Goal: Task Accomplishment & Management: Manage account settings

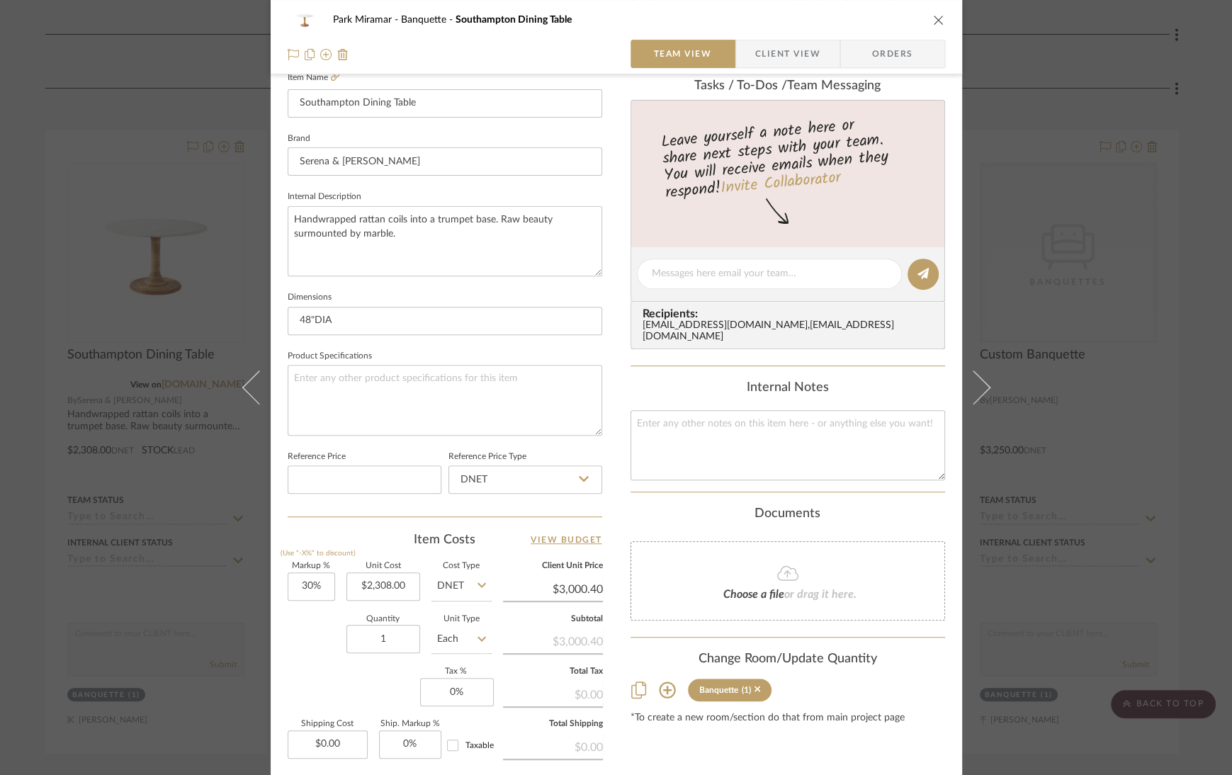
scroll to position [541, 0]
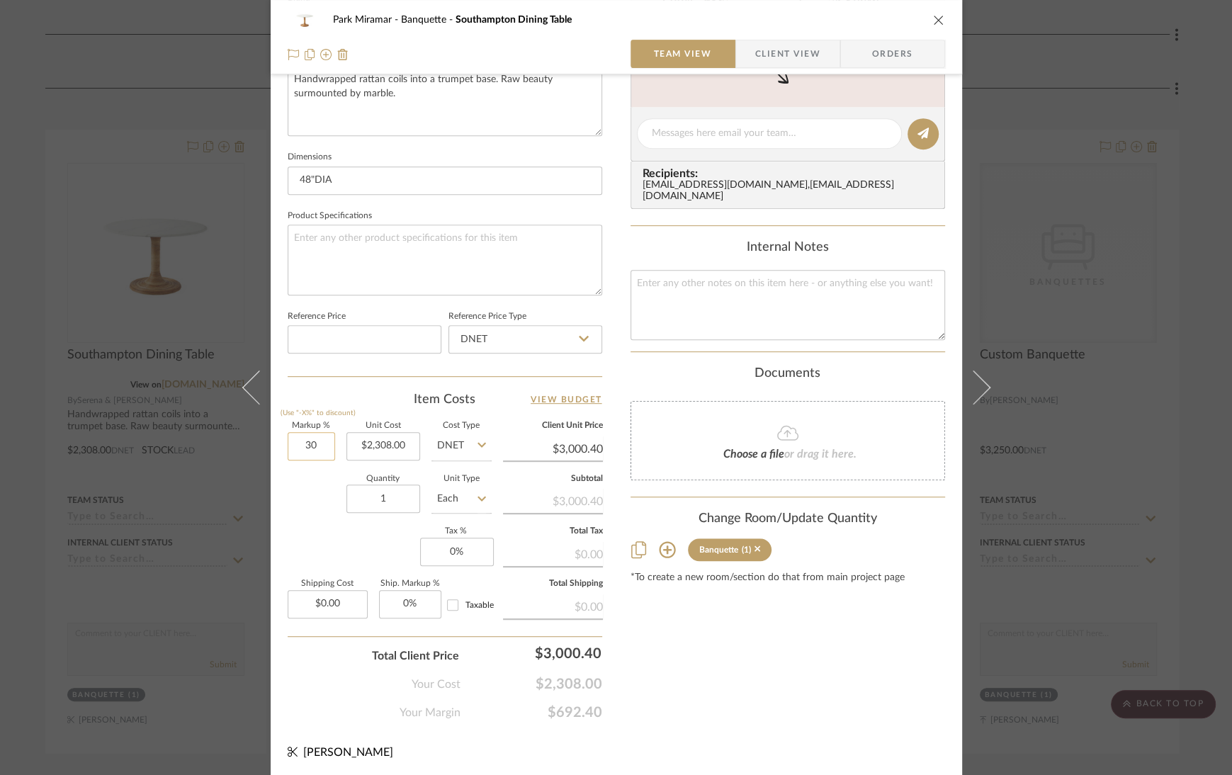
click at [300, 449] on input "30" at bounding box center [311, 446] width 47 height 28
type input "20%"
click at [688, 683] on div "Content here copies to Client View - confirm visibility there. Show in Client D…" at bounding box center [788, 138] width 315 height 1166
type input "$2,769.60"
click at [793, 59] on span "Client View" at bounding box center [787, 54] width 65 height 28
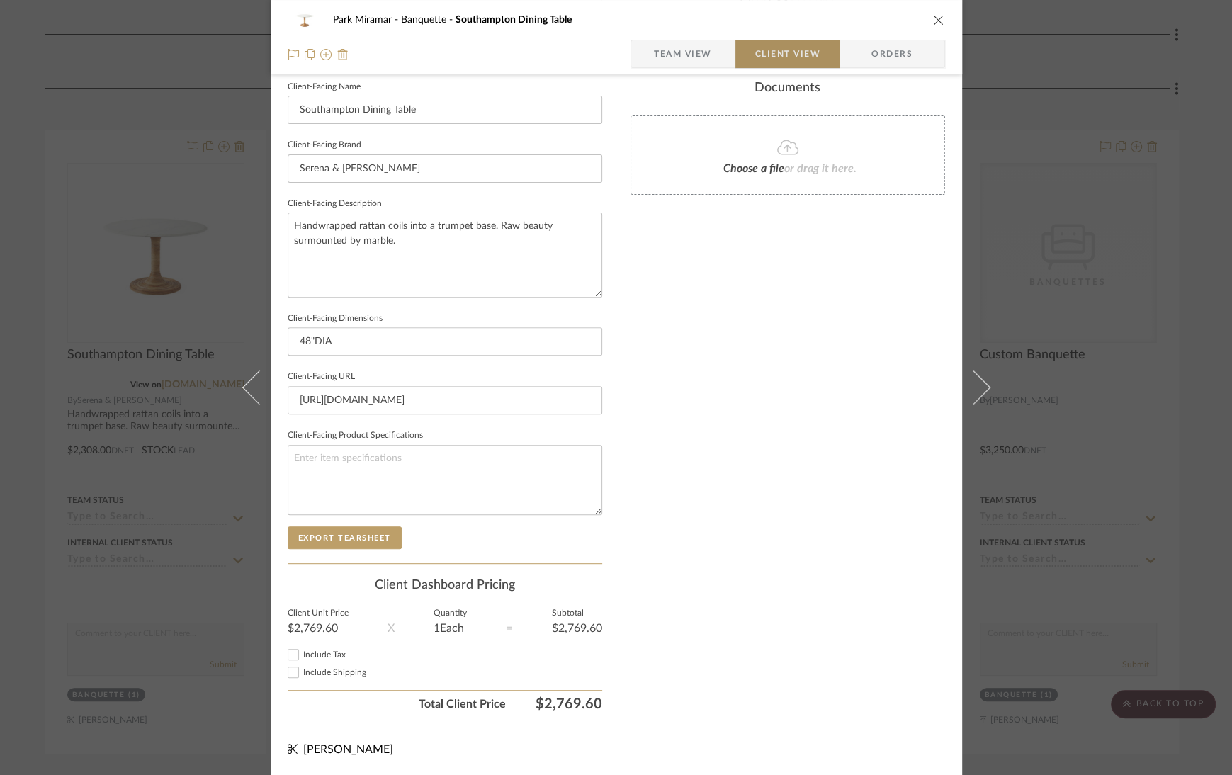
scroll to position [390, 0]
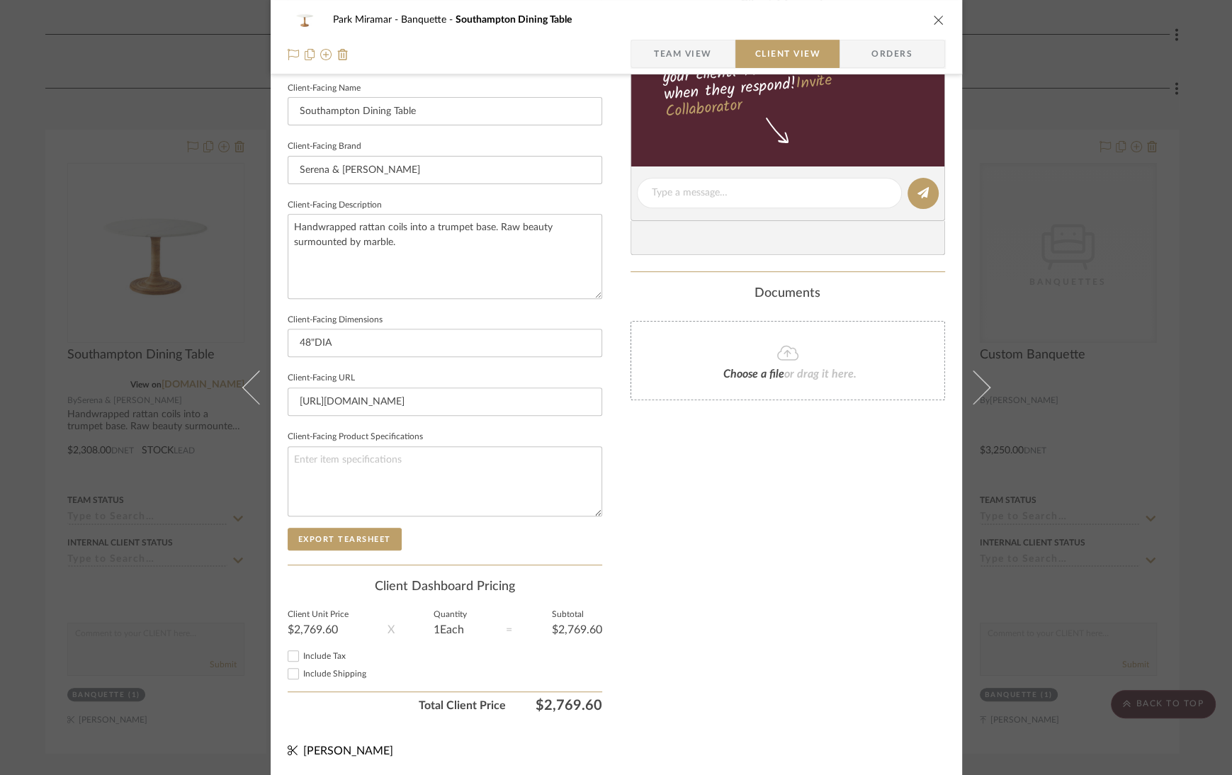
click at [934, 21] on icon "close" at bounding box center [938, 19] width 11 height 11
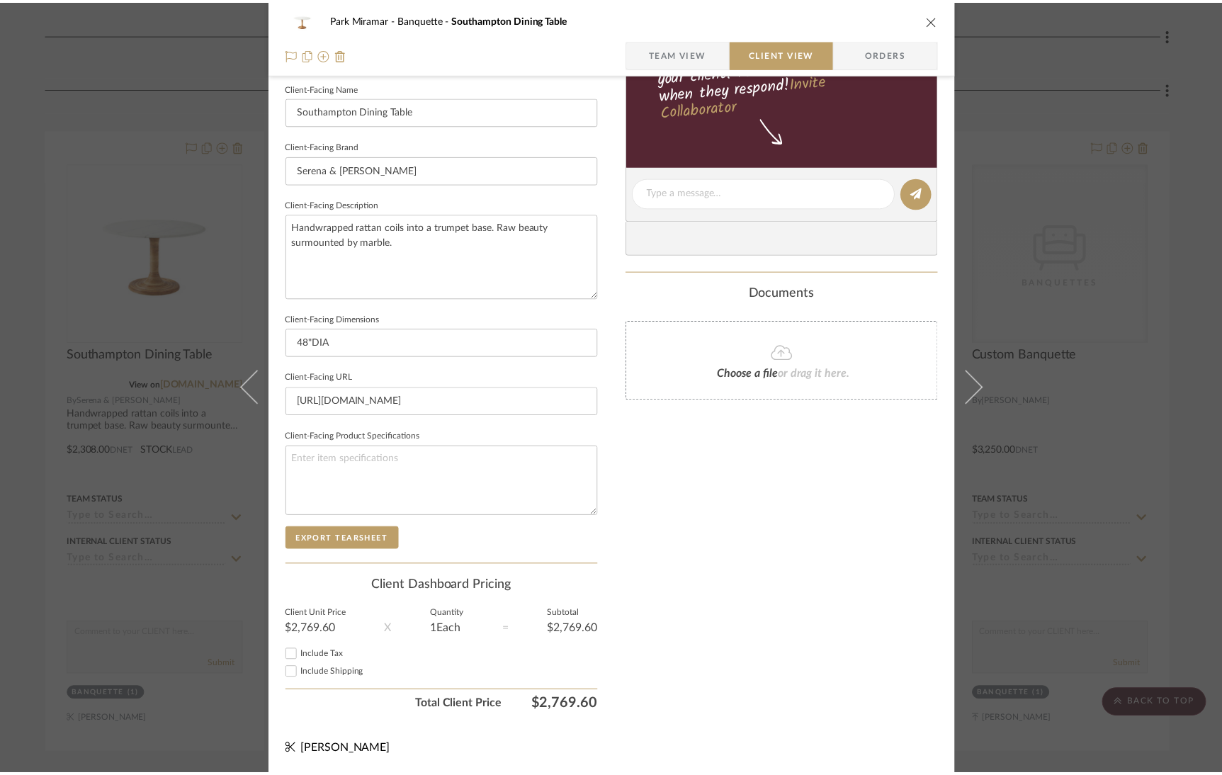
scroll to position [13679, 0]
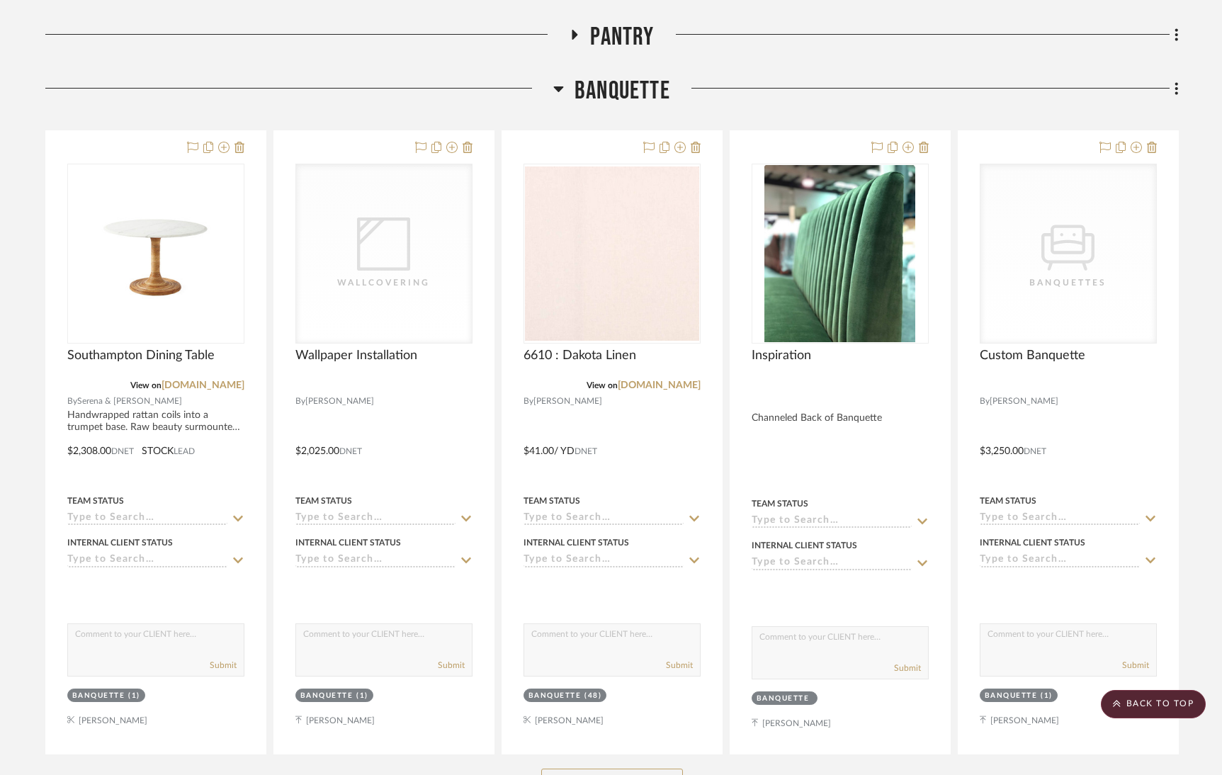
click at [557, 80] on icon at bounding box center [558, 88] width 11 height 17
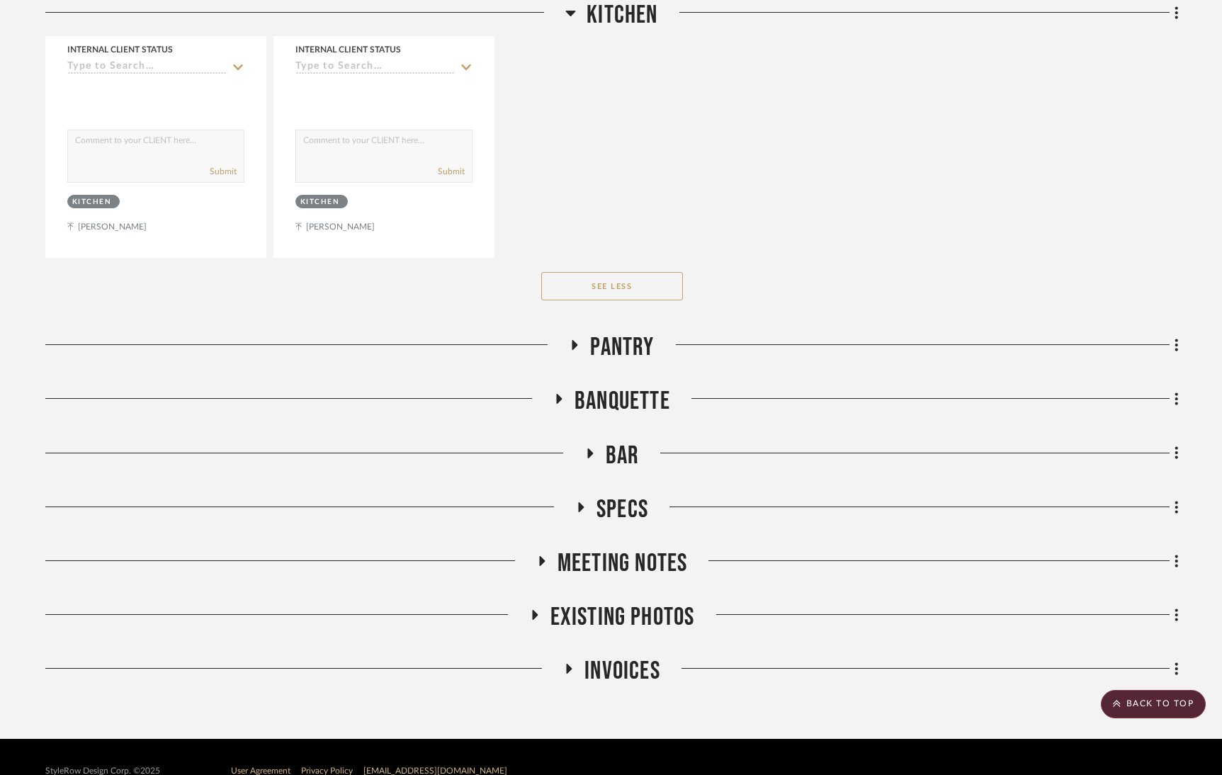
click at [575, 11] on icon at bounding box center [571, 14] width 10 height 6
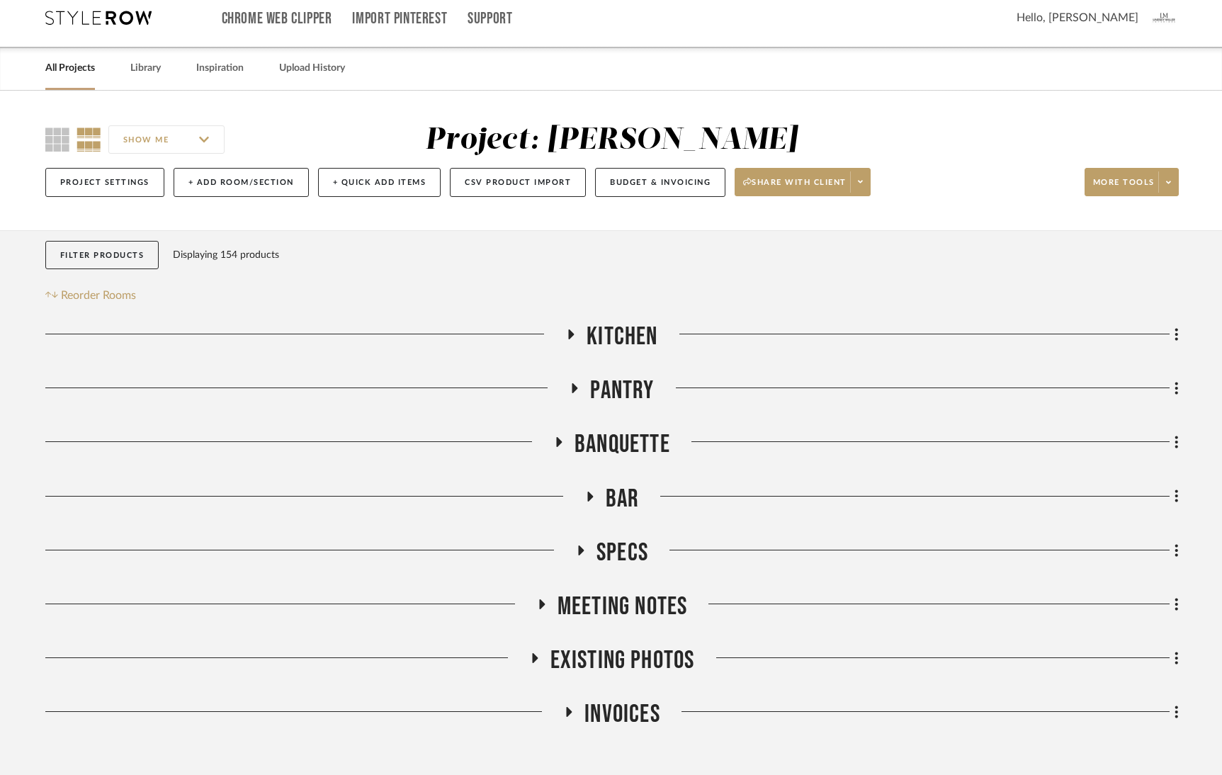
scroll to position [0, 0]
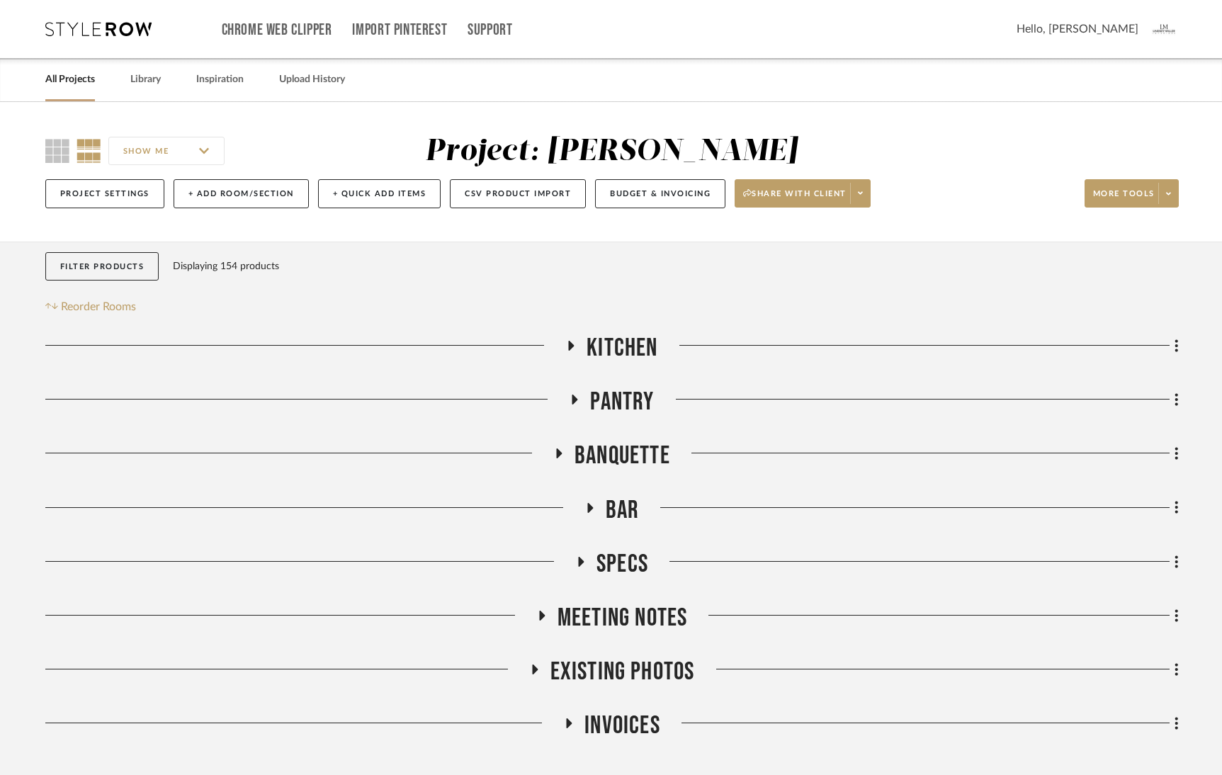
click at [81, 79] on link "All Projects" at bounding box center [70, 79] width 50 height 19
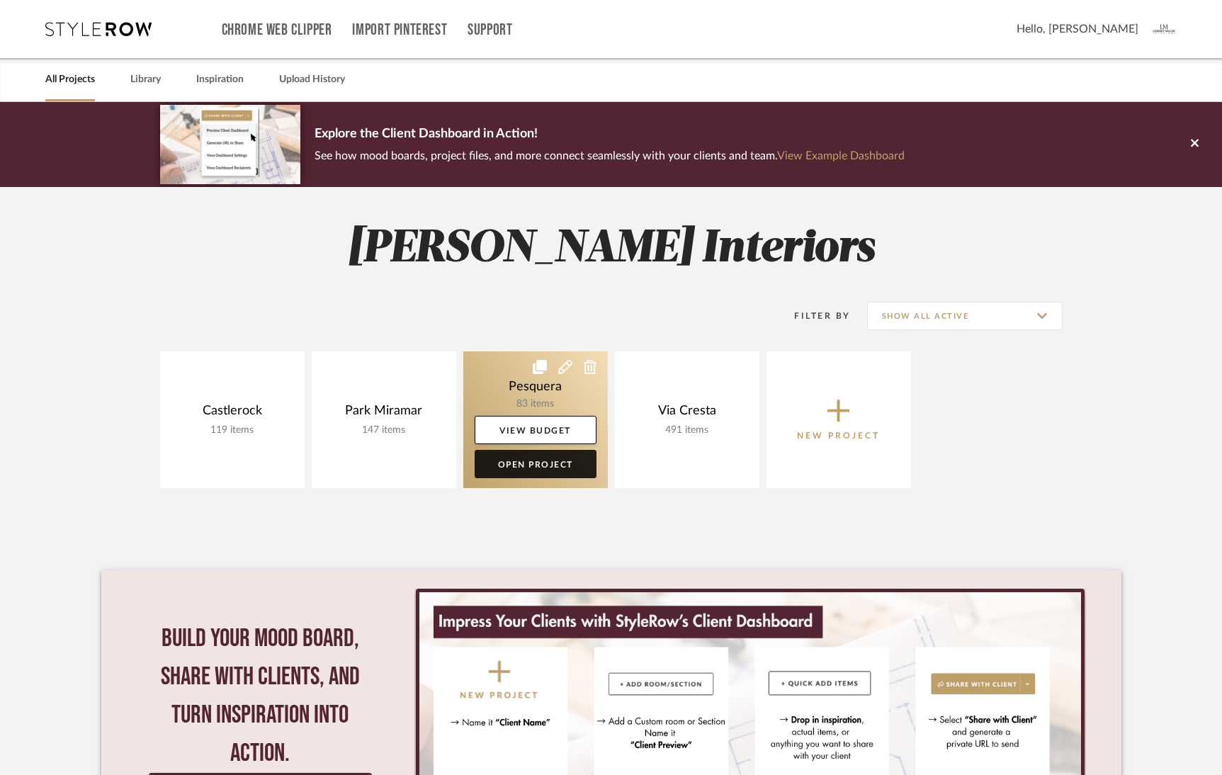
click at [515, 465] on link "Open Project" at bounding box center [536, 464] width 122 height 28
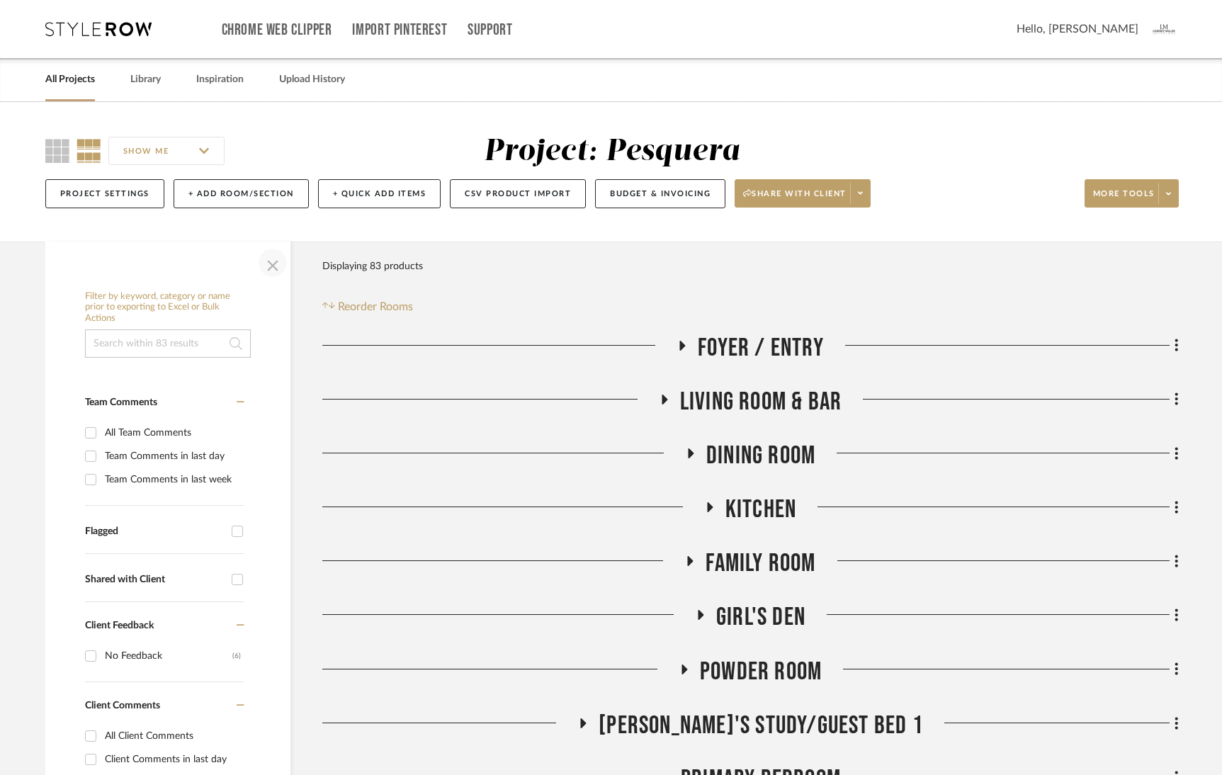
click at [267, 264] on span "button" at bounding box center [273, 263] width 34 height 34
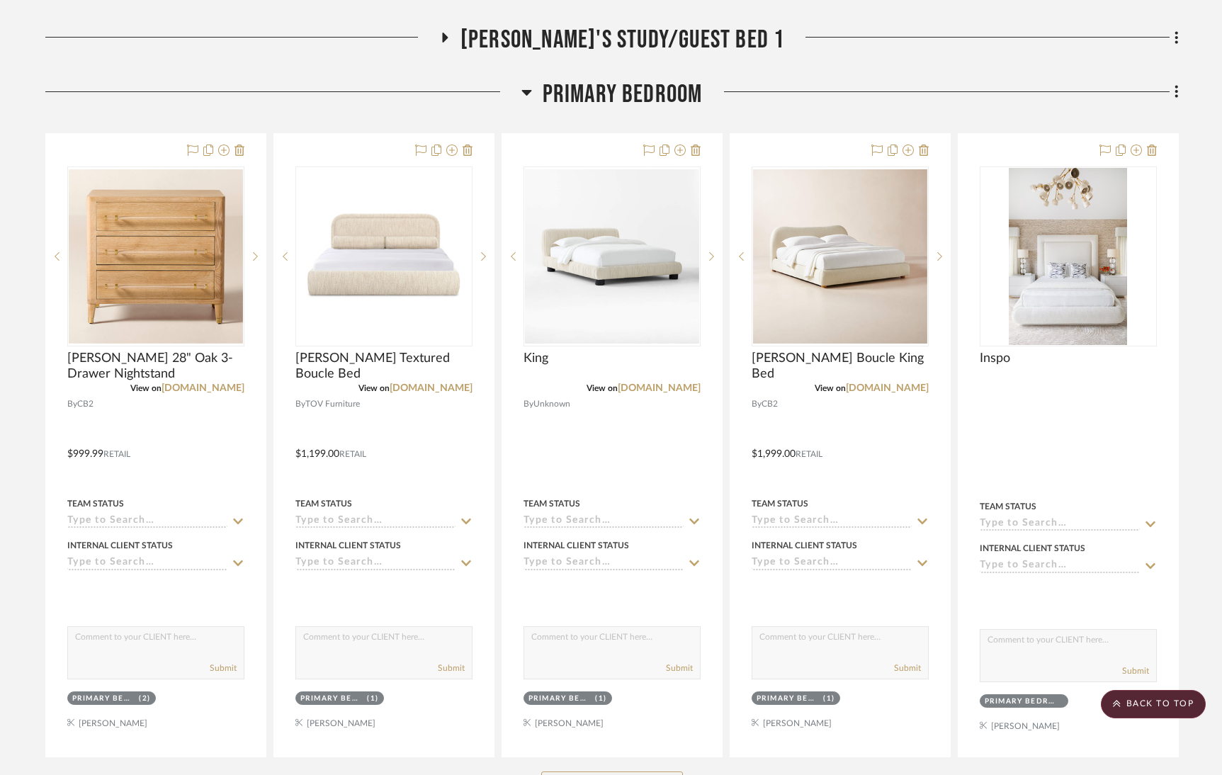
scroll to position [731, 0]
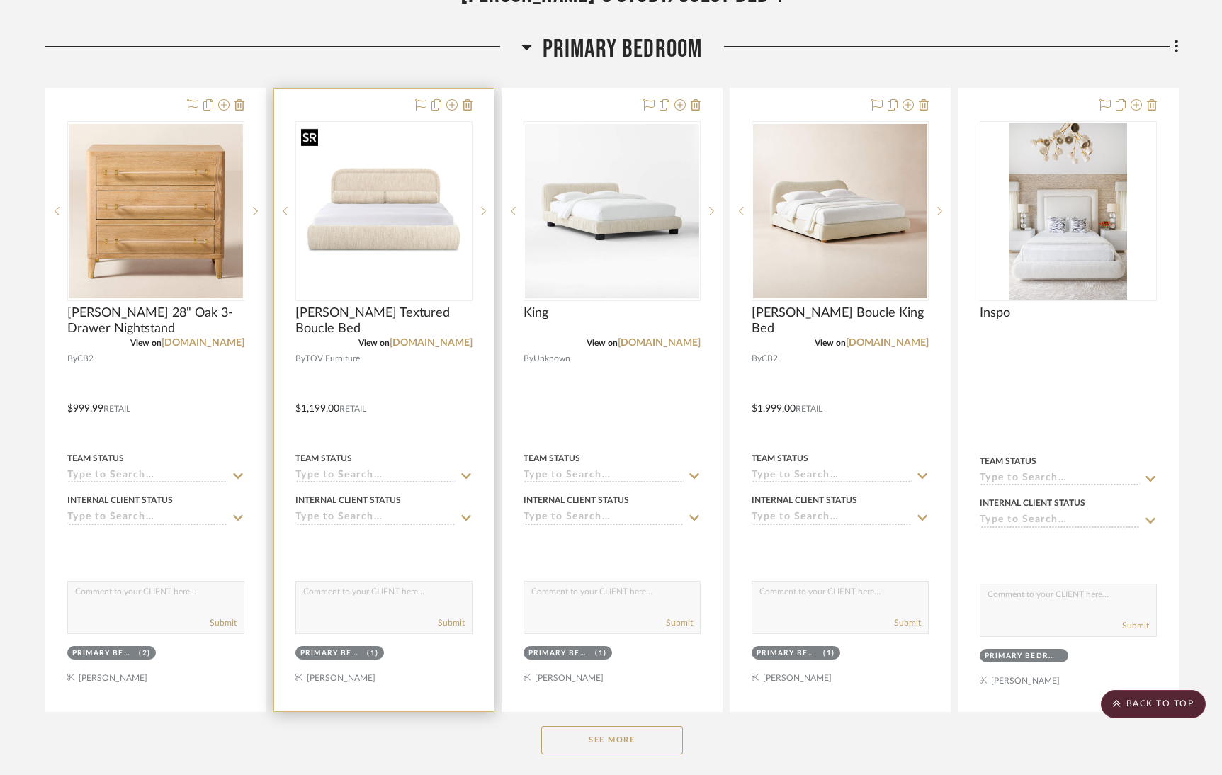
click at [393, 231] on img "0" at bounding box center [384, 211] width 174 height 174
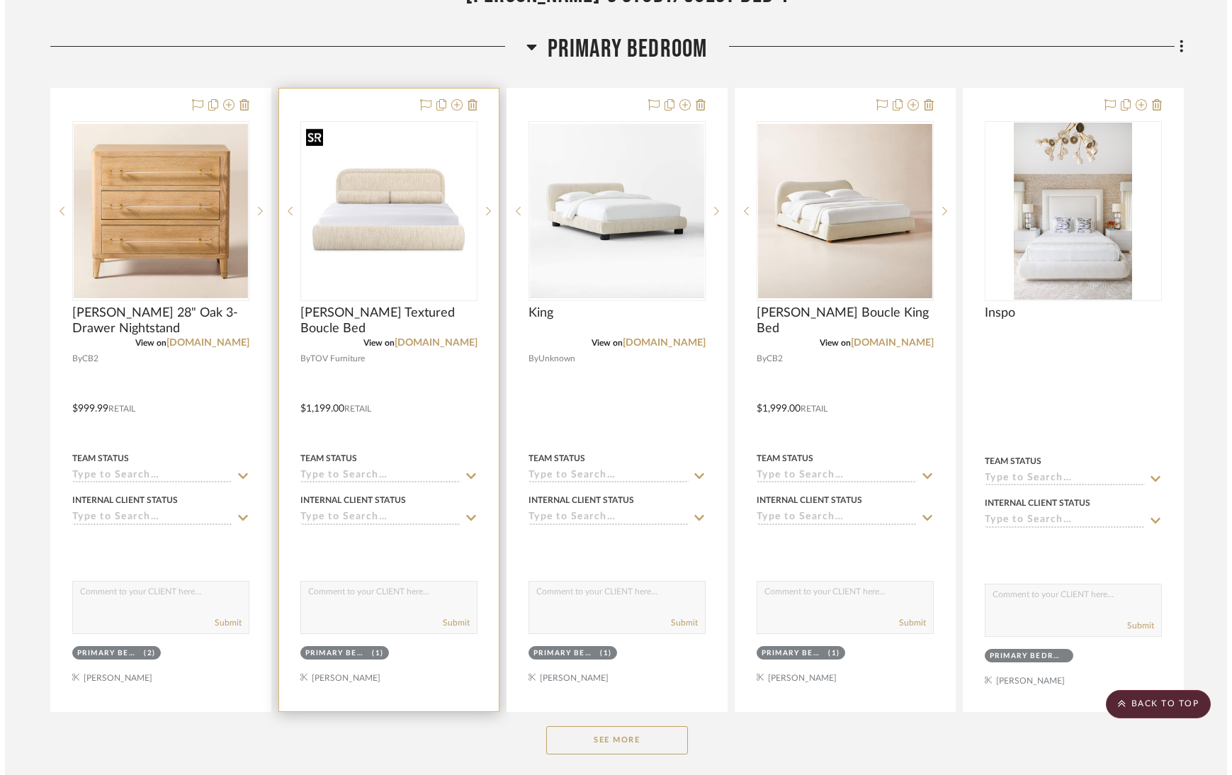
scroll to position [0, 0]
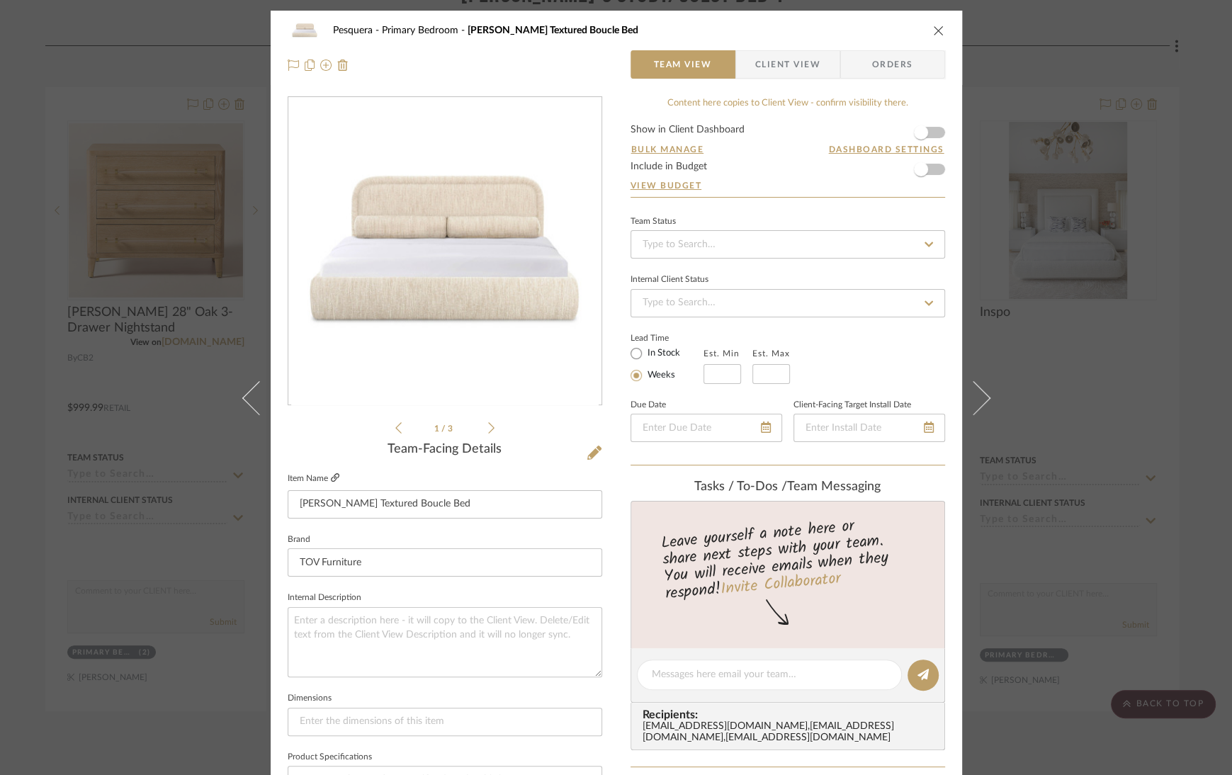
click at [332, 479] on icon at bounding box center [335, 477] width 9 height 9
click at [933, 35] on icon "close" at bounding box center [938, 30] width 11 height 11
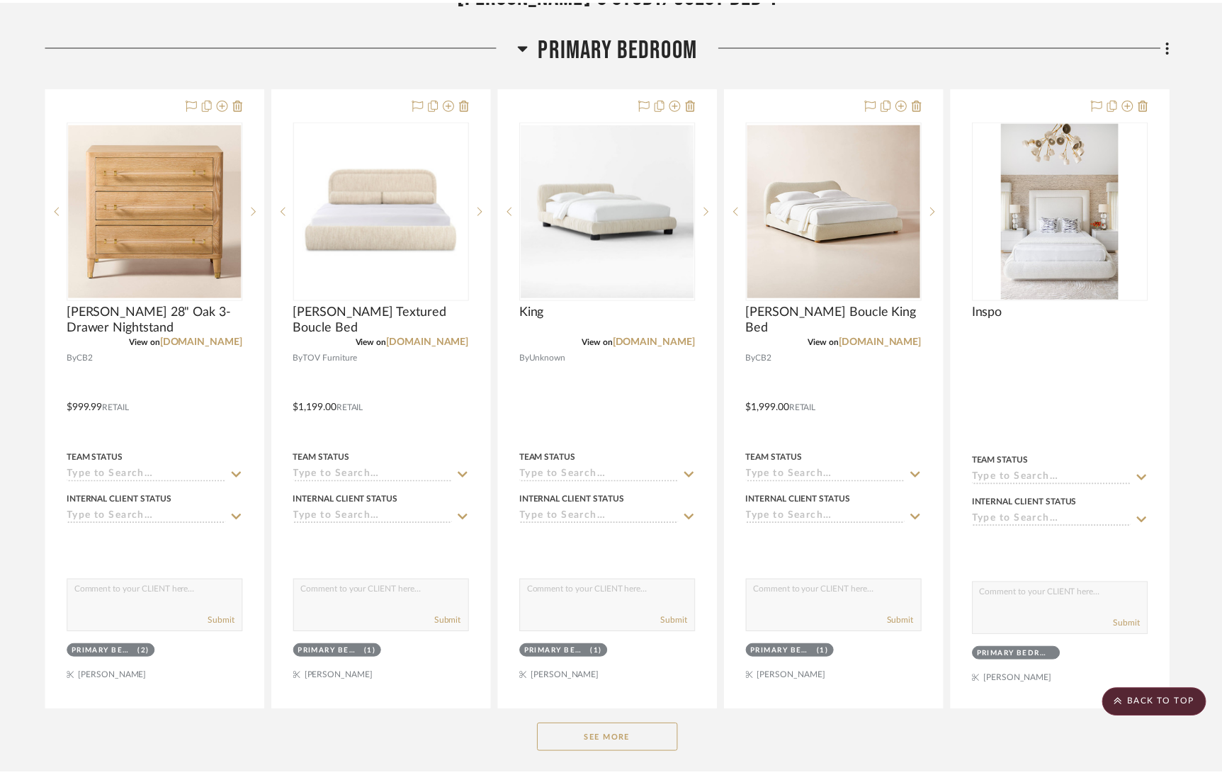
scroll to position [731, 0]
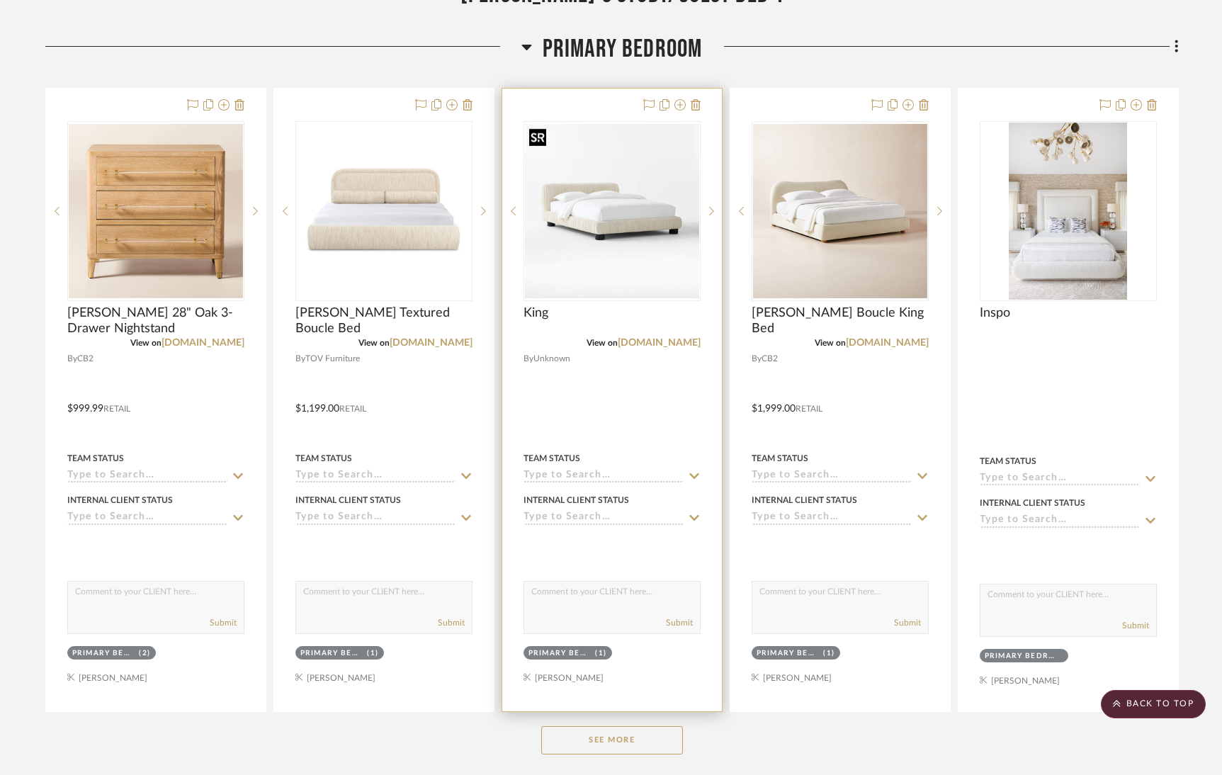
click at [626, 219] on img "0" at bounding box center [612, 211] width 174 height 174
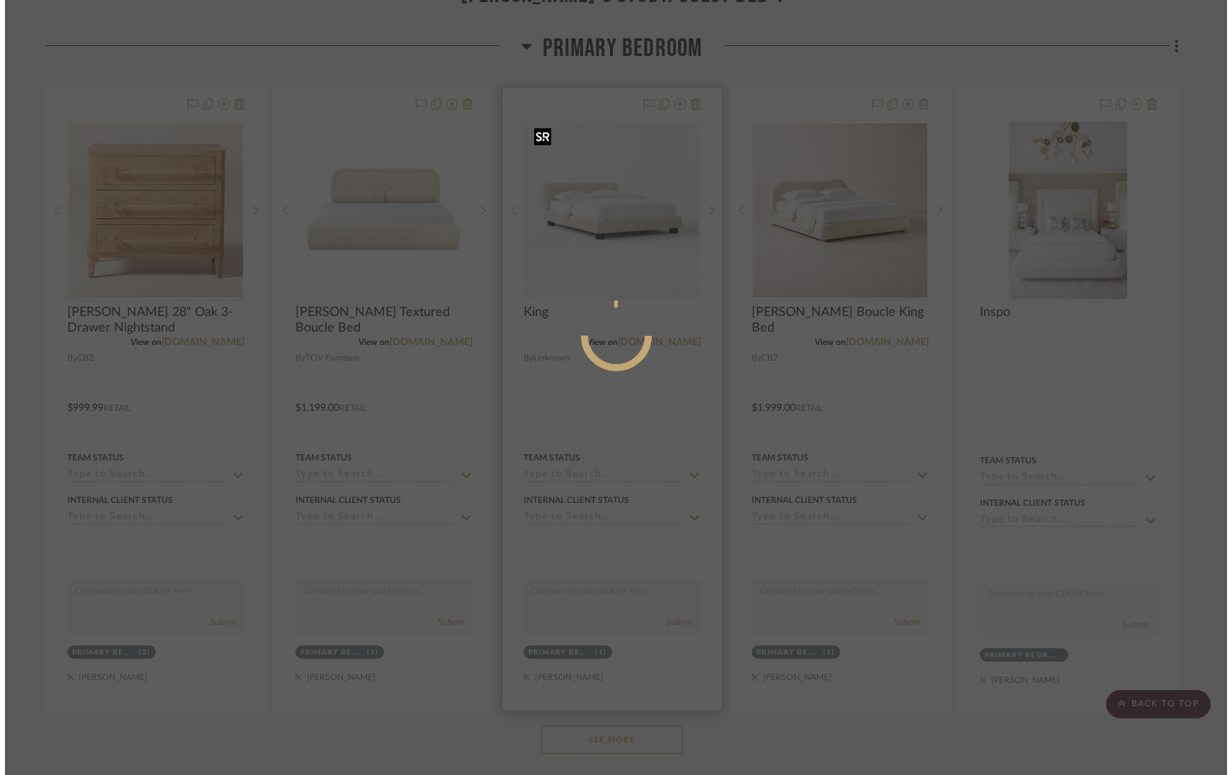
scroll to position [0, 0]
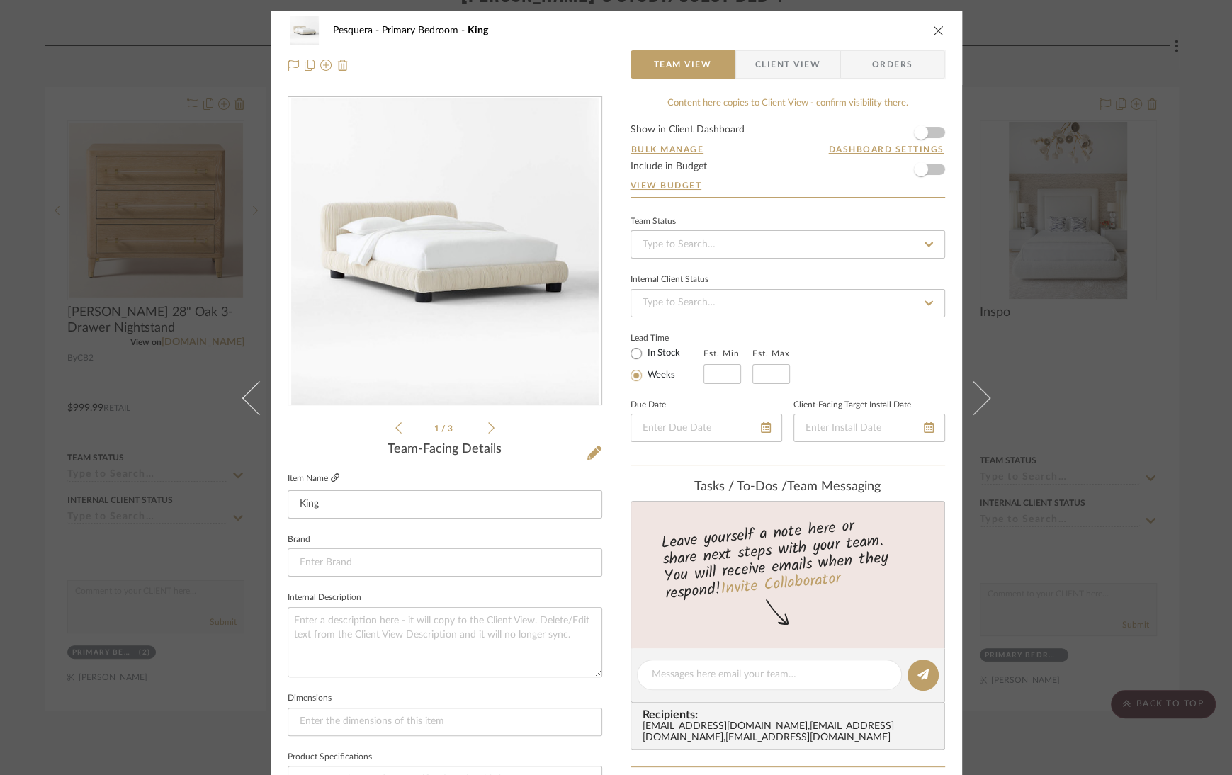
click at [331, 479] on icon at bounding box center [335, 477] width 9 height 9
click at [933, 28] on icon "close" at bounding box center [938, 30] width 11 height 11
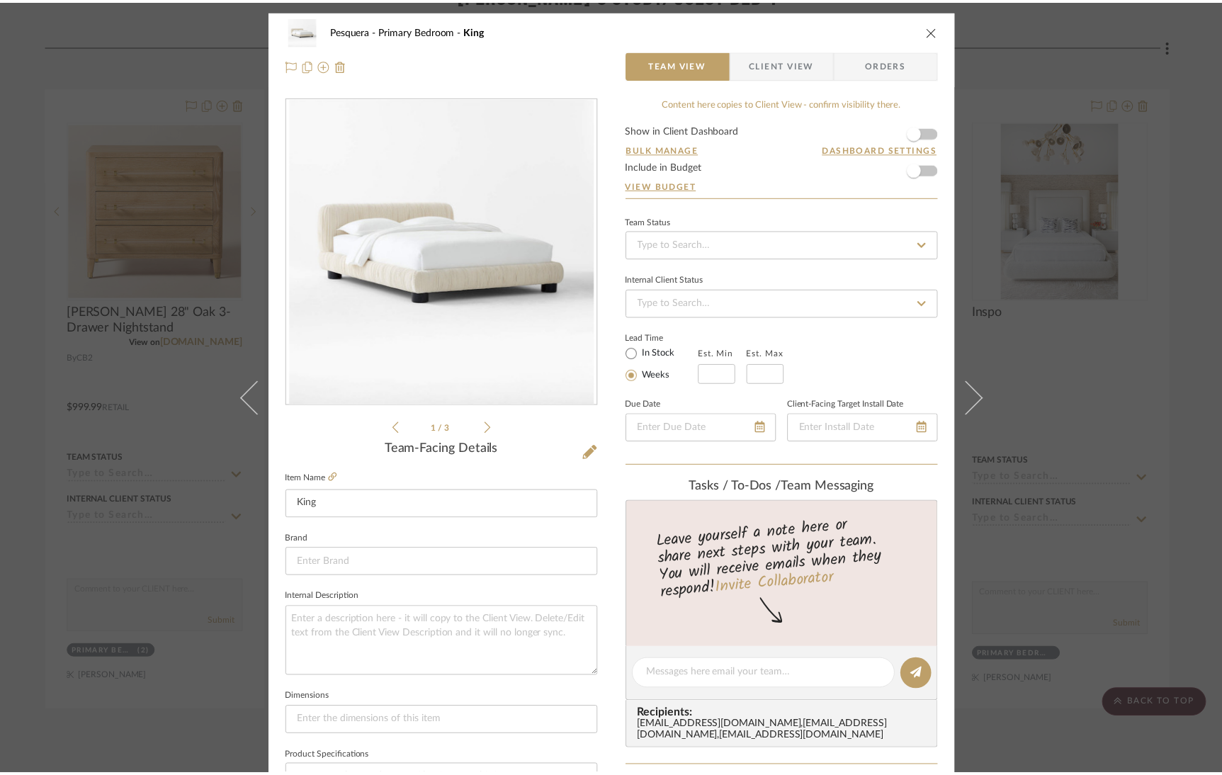
scroll to position [731, 0]
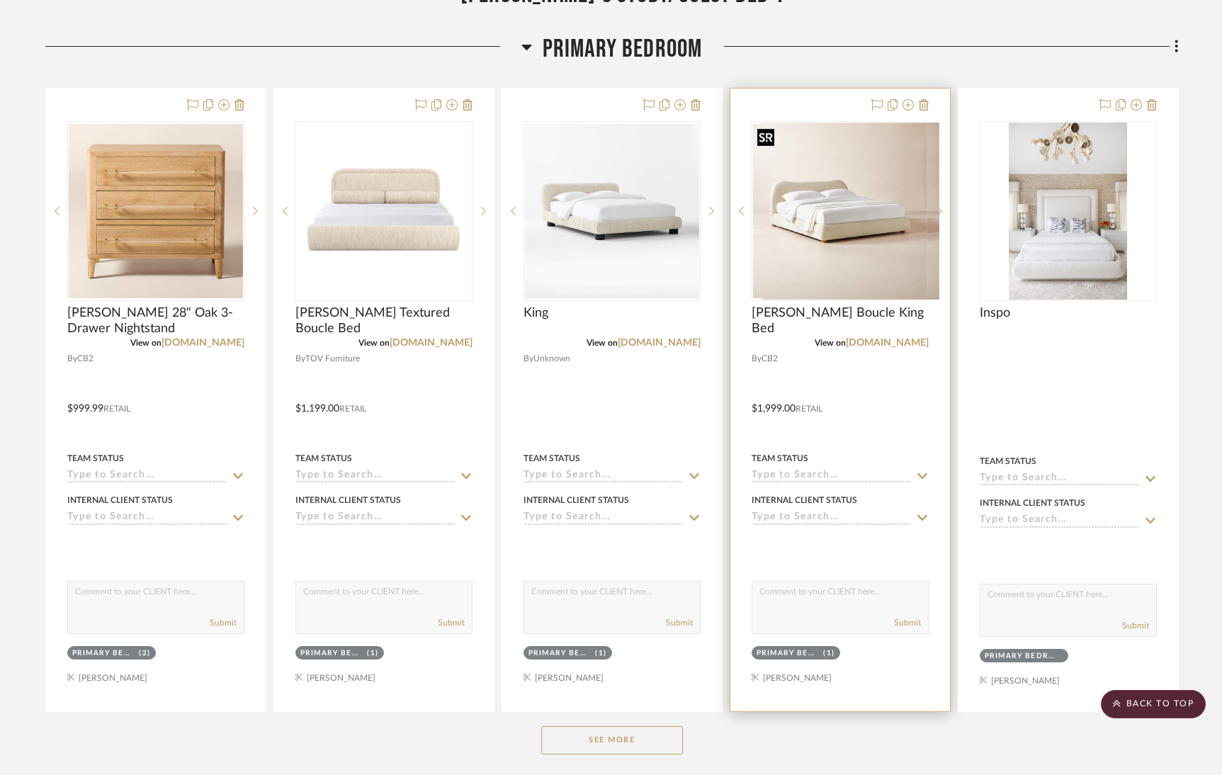
click at [816, 213] on img "0" at bounding box center [850, 211] width 177 height 177
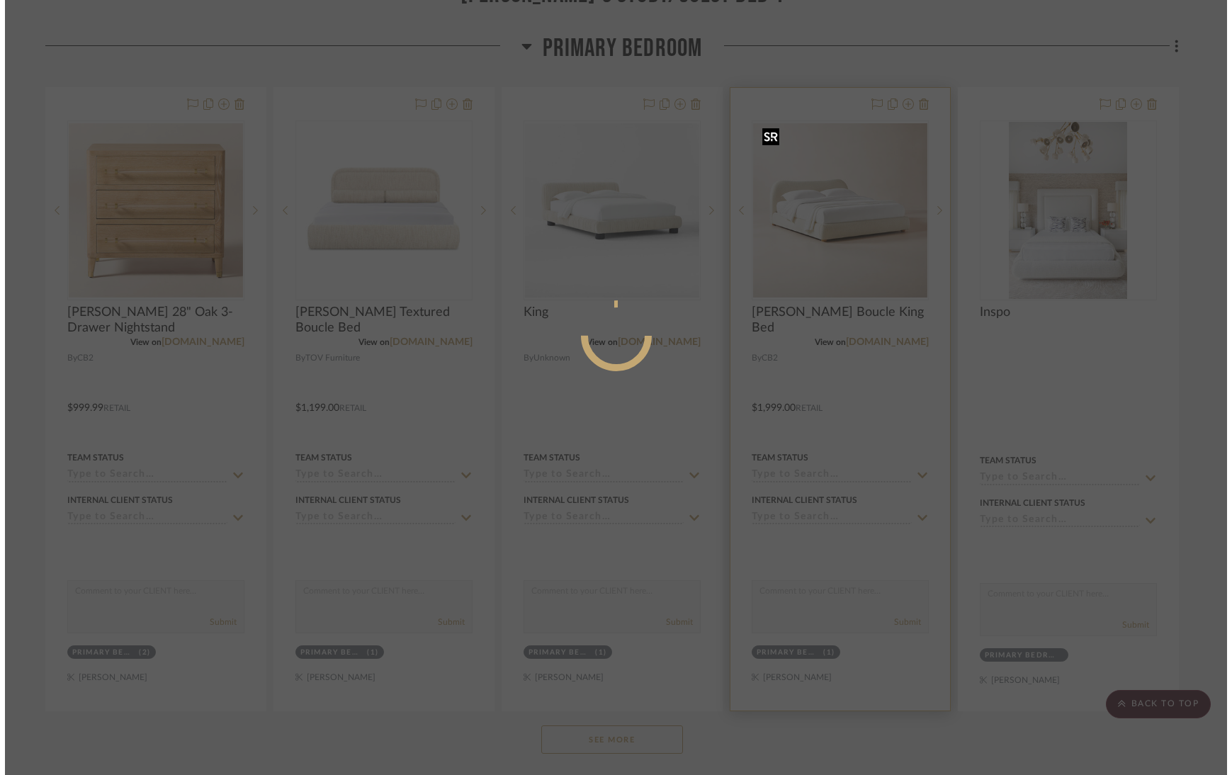
scroll to position [0, 0]
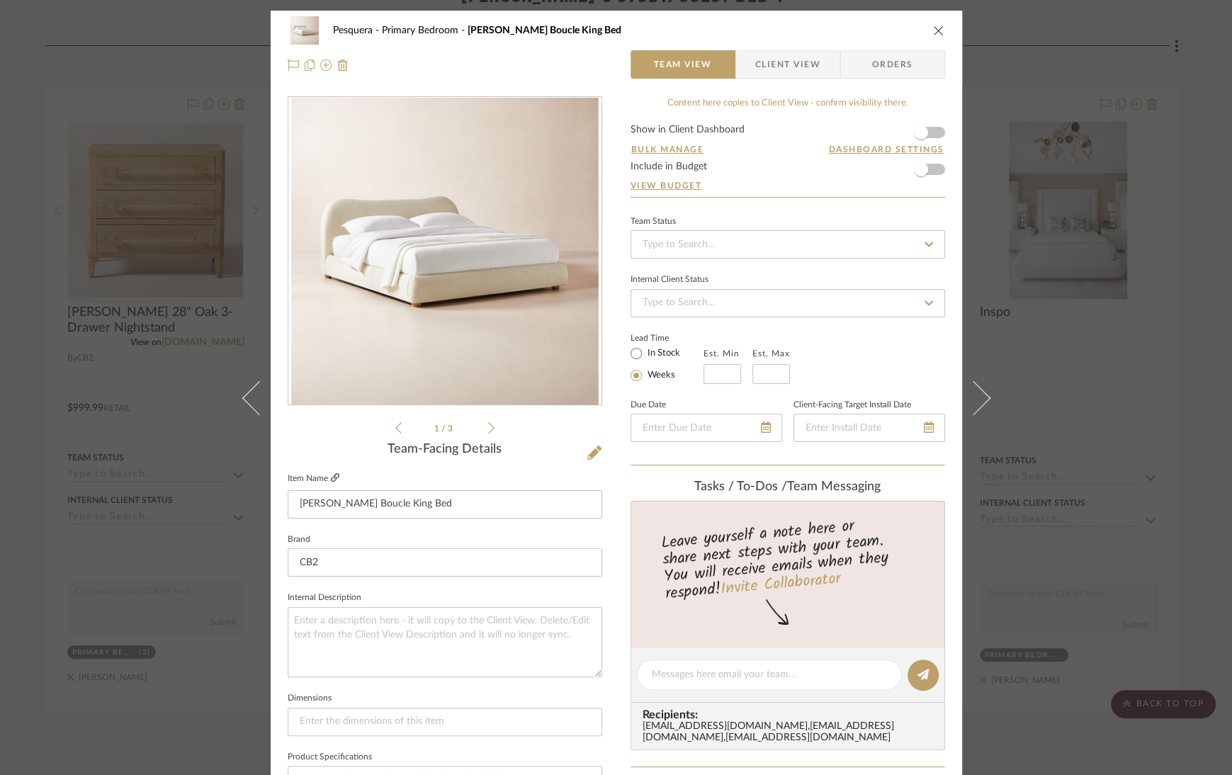
click at [333, 480] on icon at bounding box center [335, 477] width 9 height 9
click at [933, 33] on icon "close" at bounding box center [938, 30] width 11 height 11
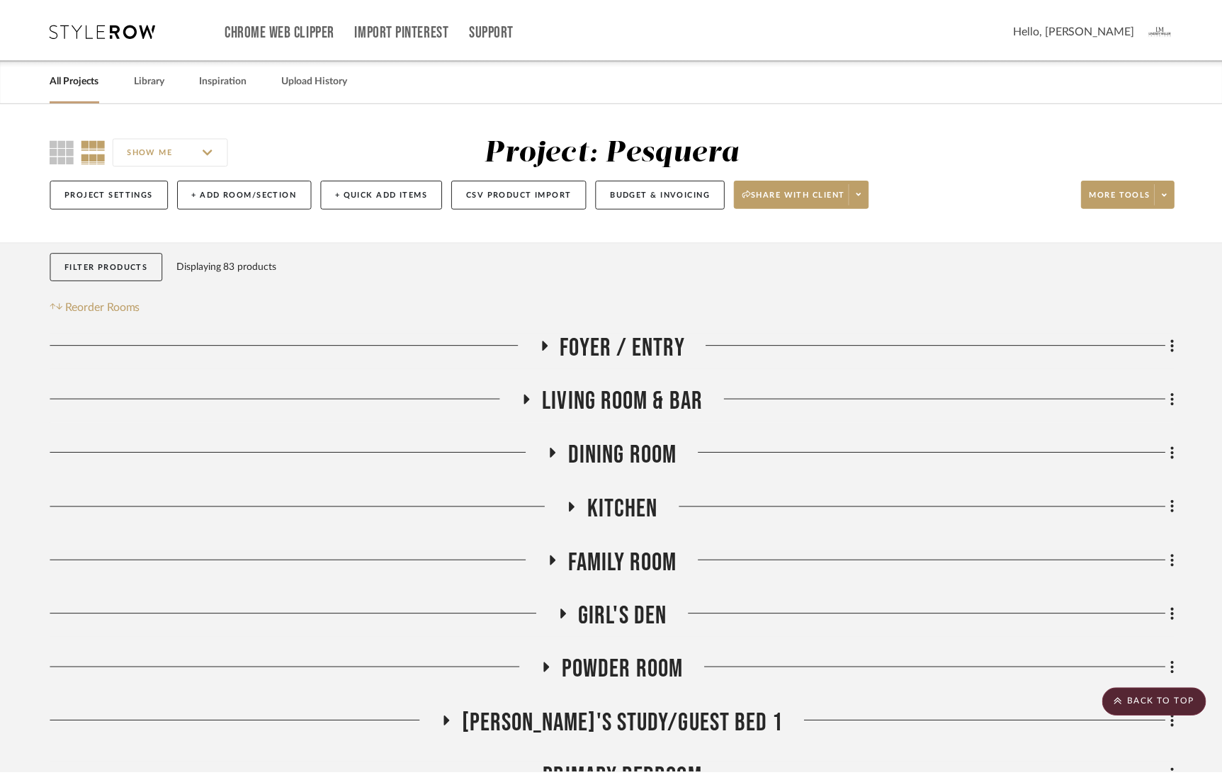
scroll to position [731, 0]
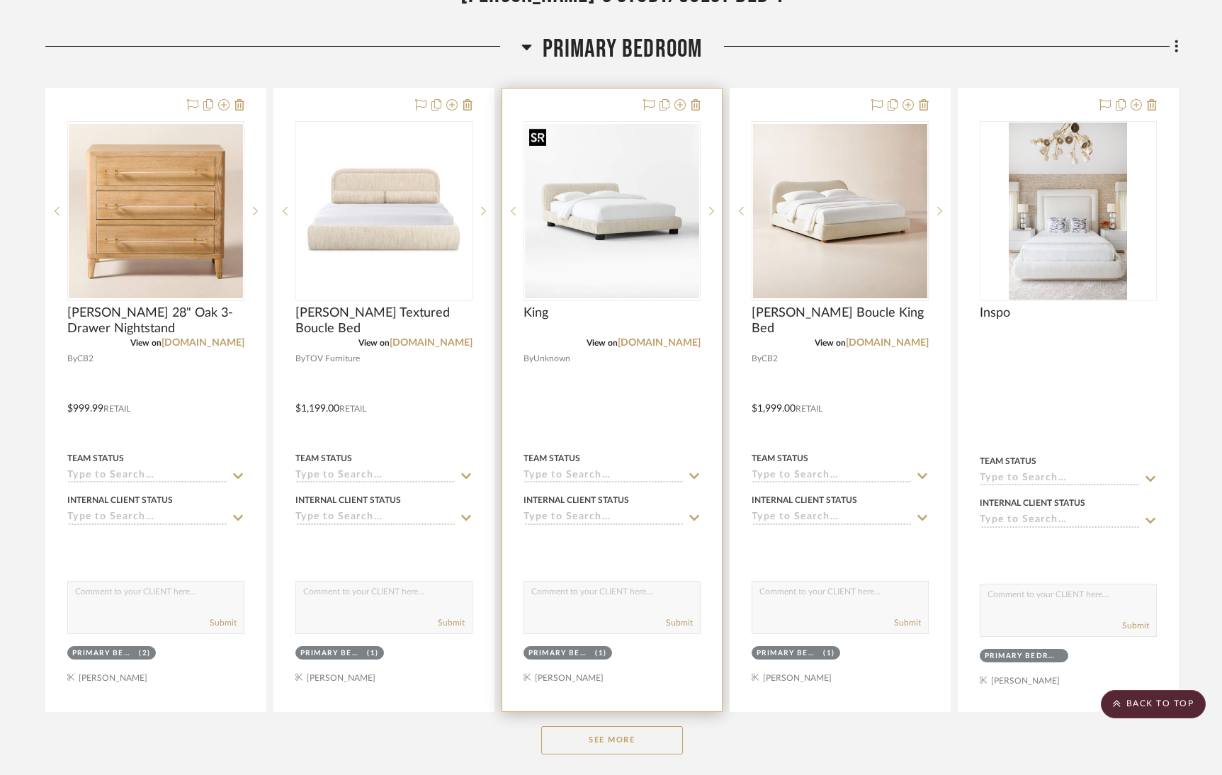
click at [626, 238] on img "0" at bounding box center [612, 211] width 174 height 174
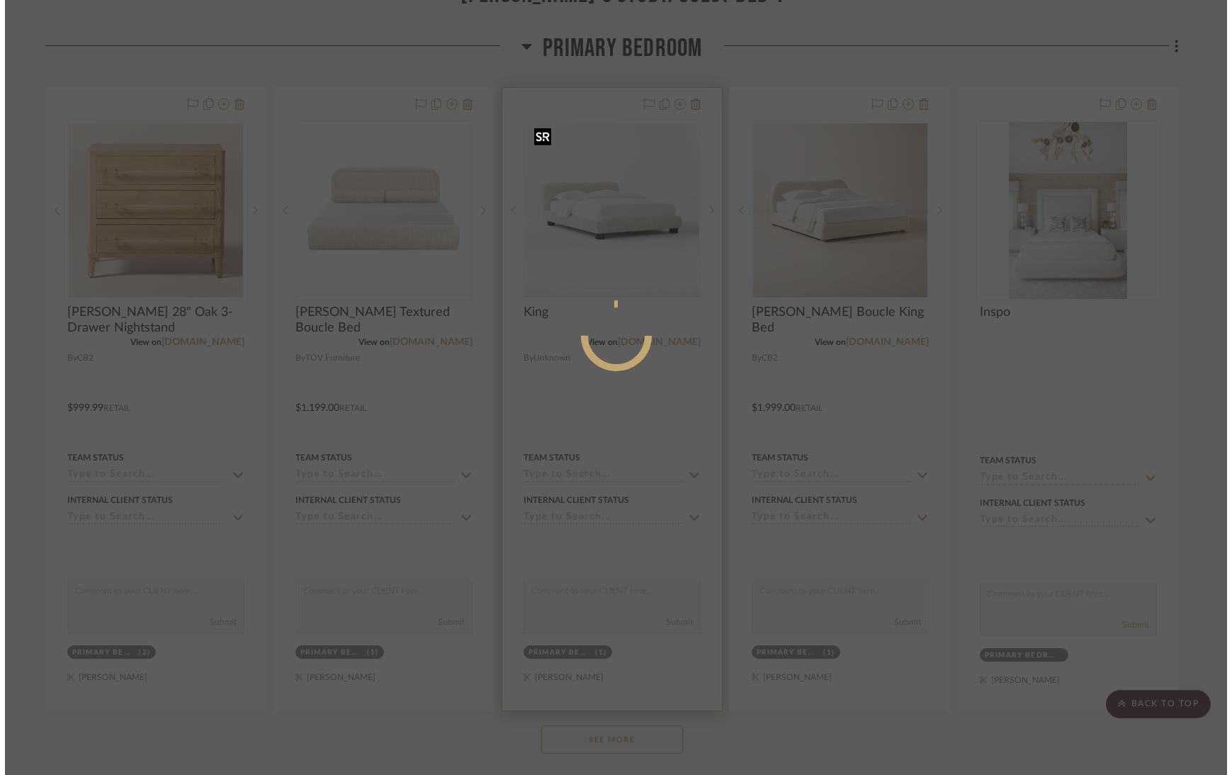
scroll to position [0, 0]
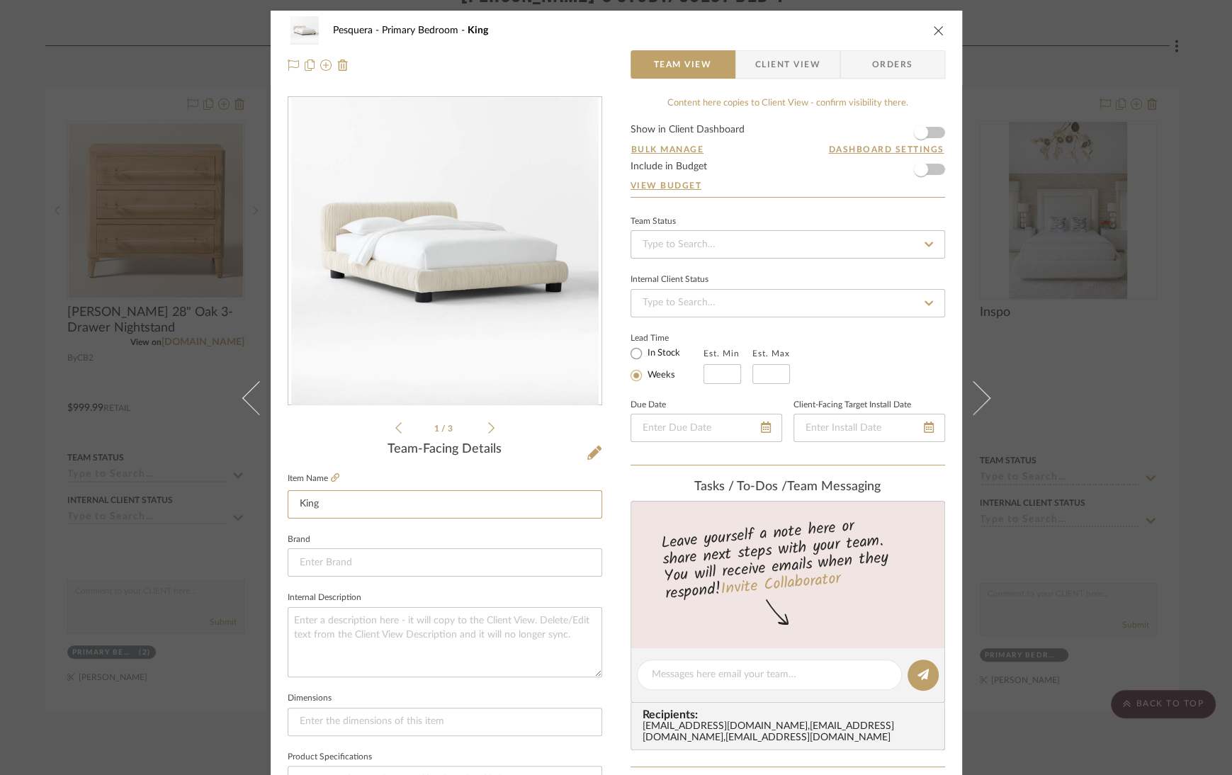
drag, startPoint x: 322, startPoint y: 507, endPoint x: 269, endPoint y: 507, distance: 53.1
click at [271, 507] on div "Pesquera Primary Bedroom King Team View Client View Orders 1 / 3 Team-Facing De…" at bounding box center [617, 665] width 692 height 1309
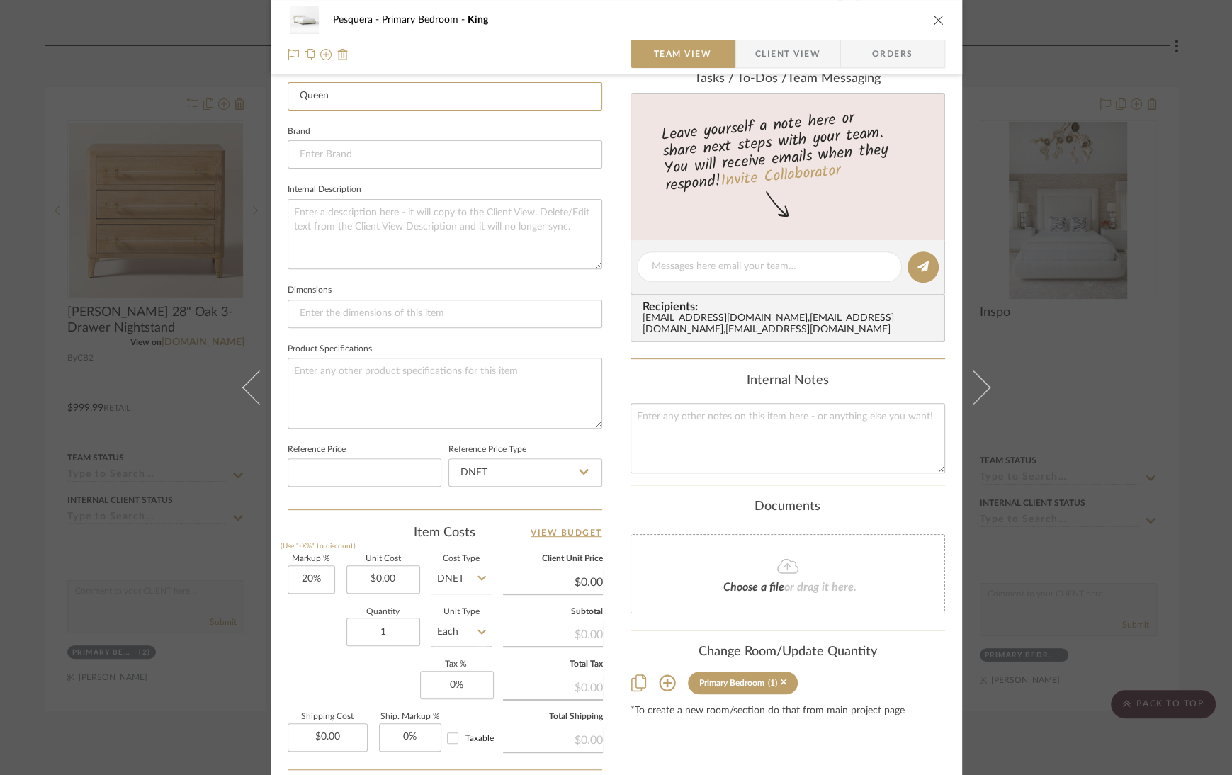
scroll to position [541, 0]
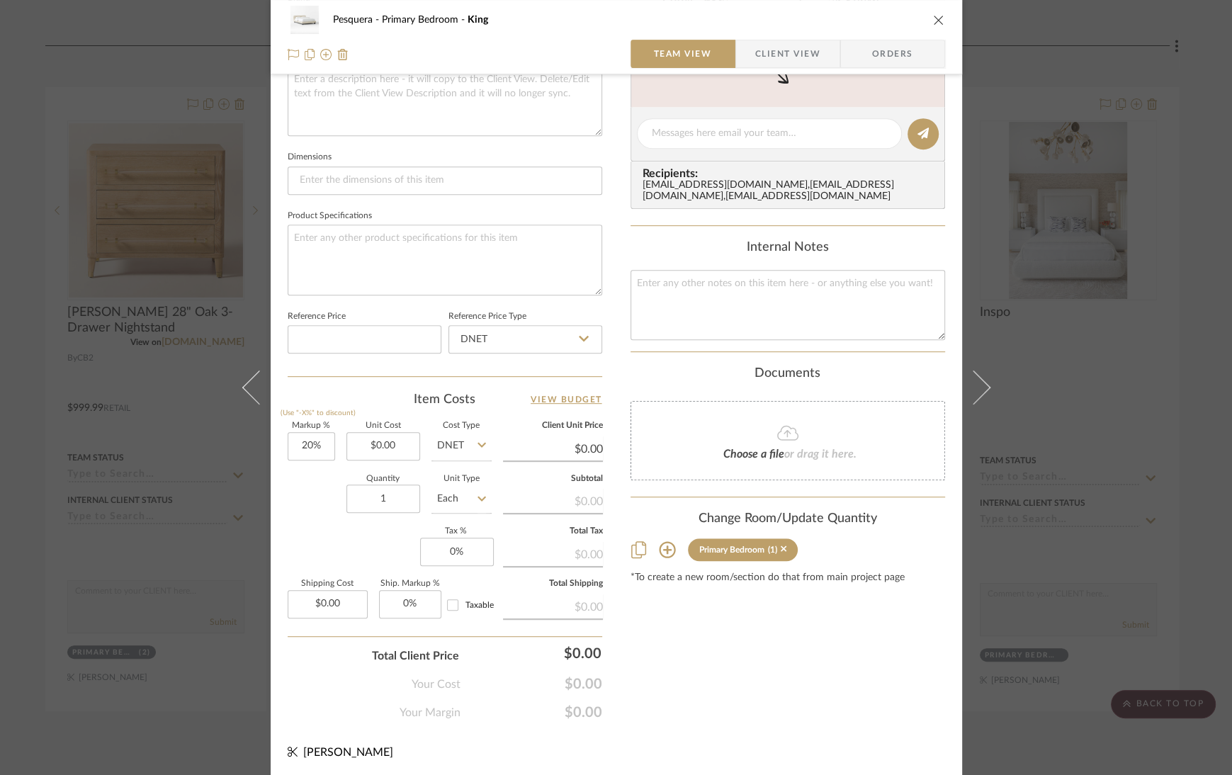
type input "Queen"
click at [663, 551] on icon at bounding box center [667, 549] width 17 height 17
click at [664, 552] on icon at bounding box center [667, 549] width 17 height 17
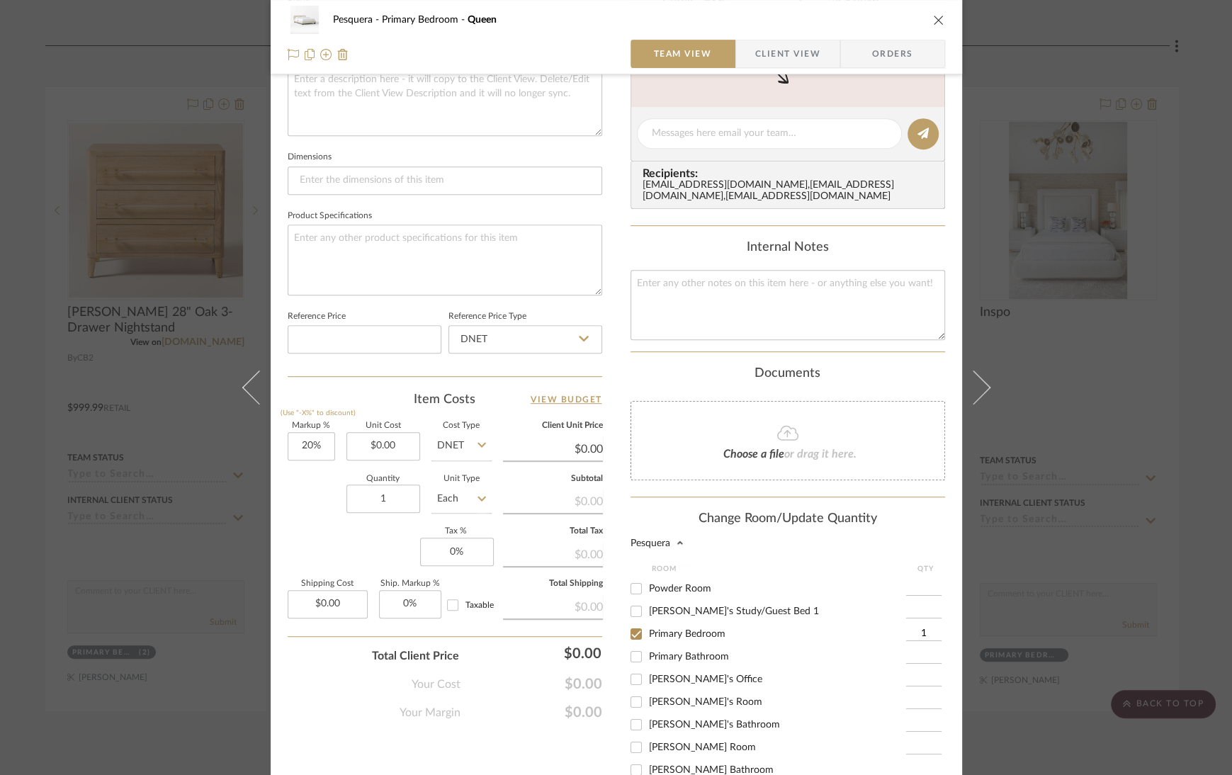
scroll to position [154, 0]
click at [632, 619] on input "Primary Bedroom" at bounding box center [636, 612] width 23 height 23
checkbox input "false"
click at [632, 688] on input "[PERSON_NAME]'s Room" at bounding box center [636, 680] width 23 height 23
checkbox input "true"
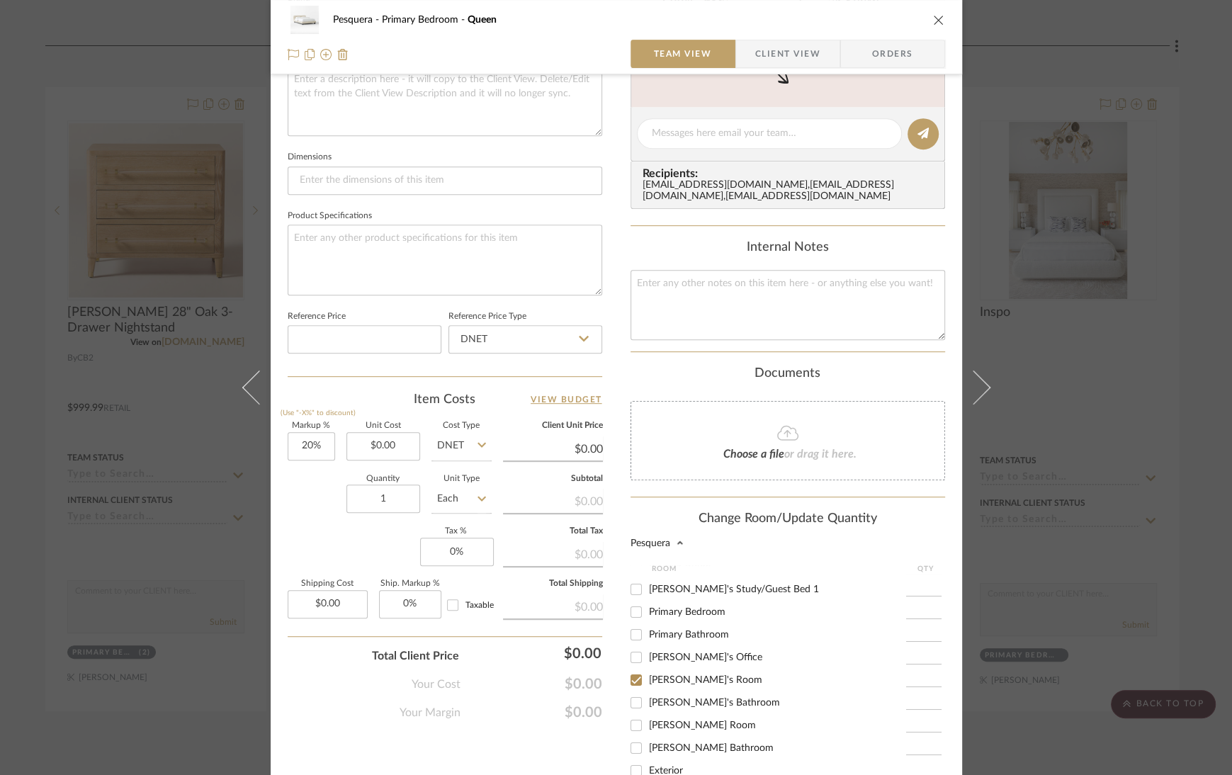
type input "1"
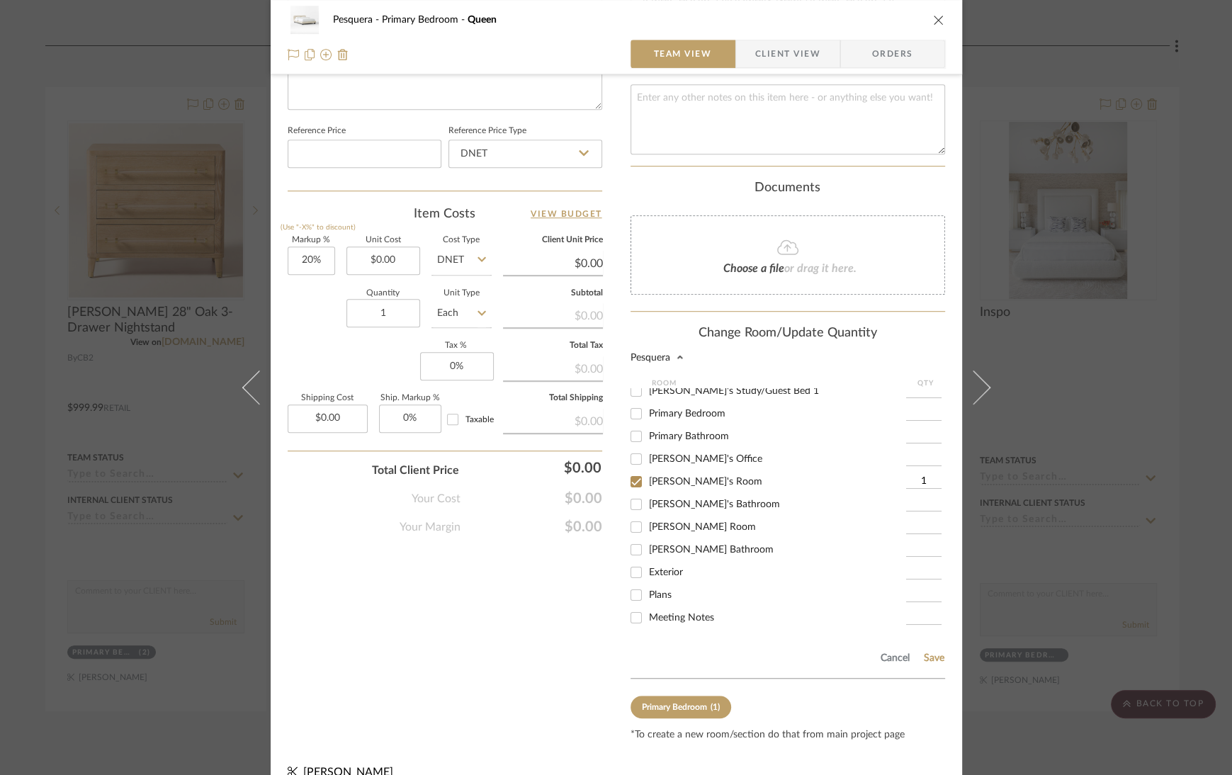
scroll to position [746, 0]
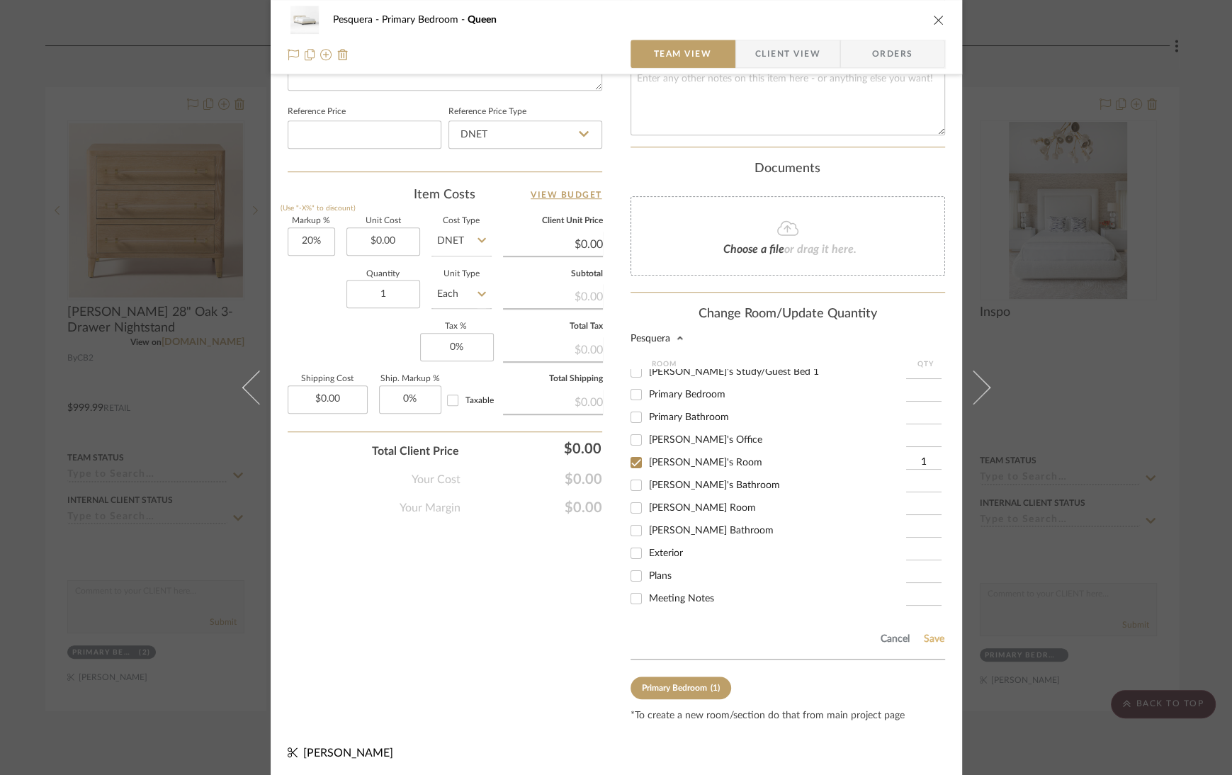
click at [929, 634] on button "Save" at bounding box center [934, 639] width 22 height 11
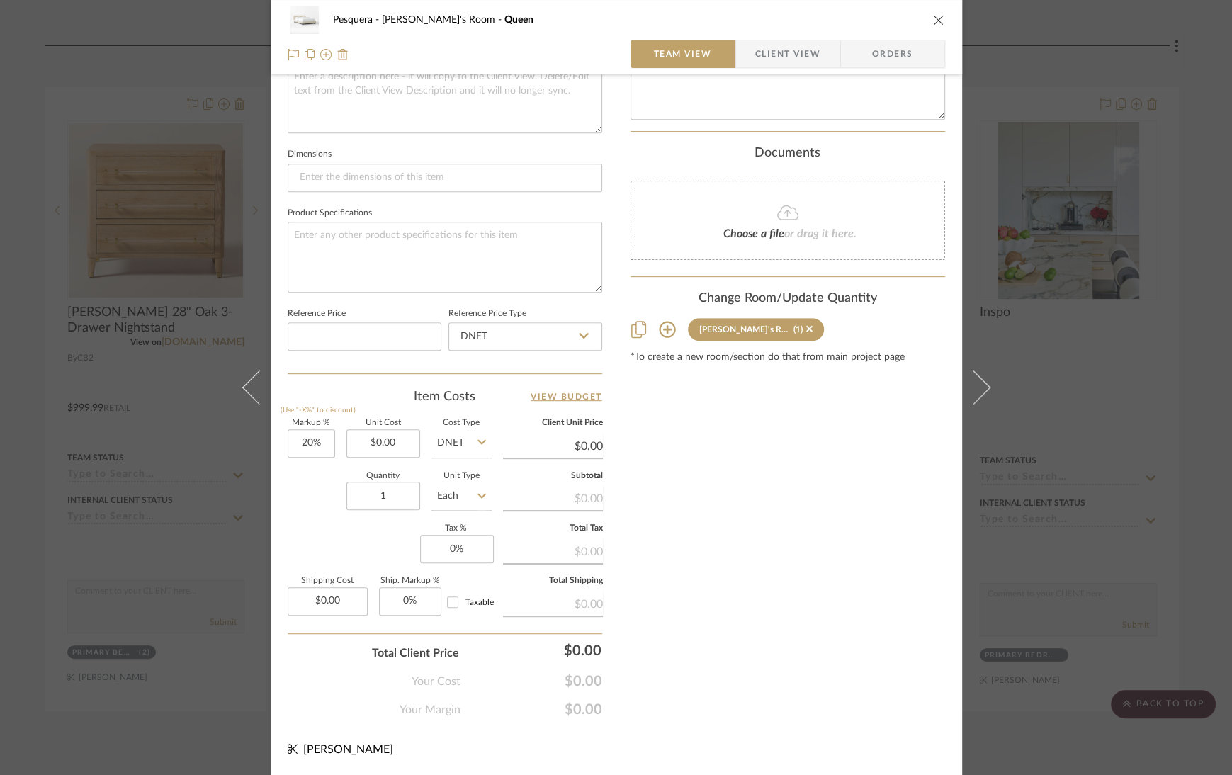
scroll to position [541, 0]
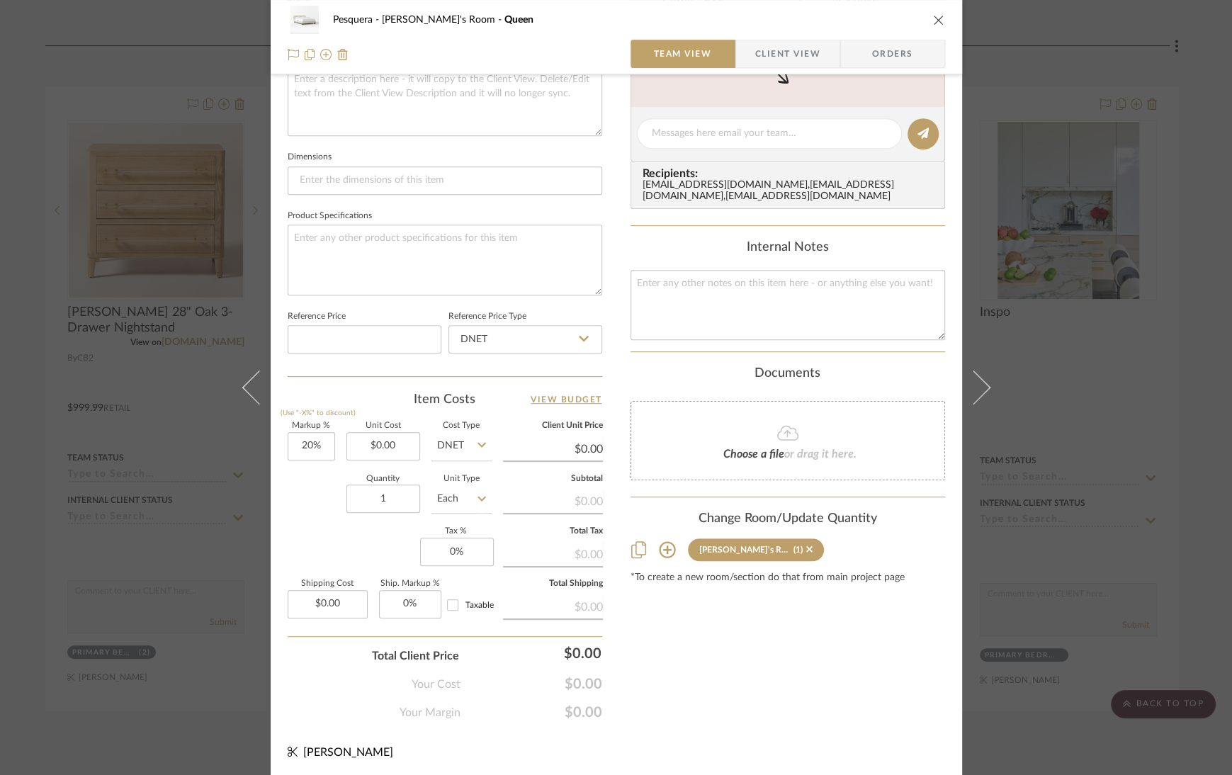
click at [933, 21] on icon "close" at bounding box center [938, 19] width 11 height 11
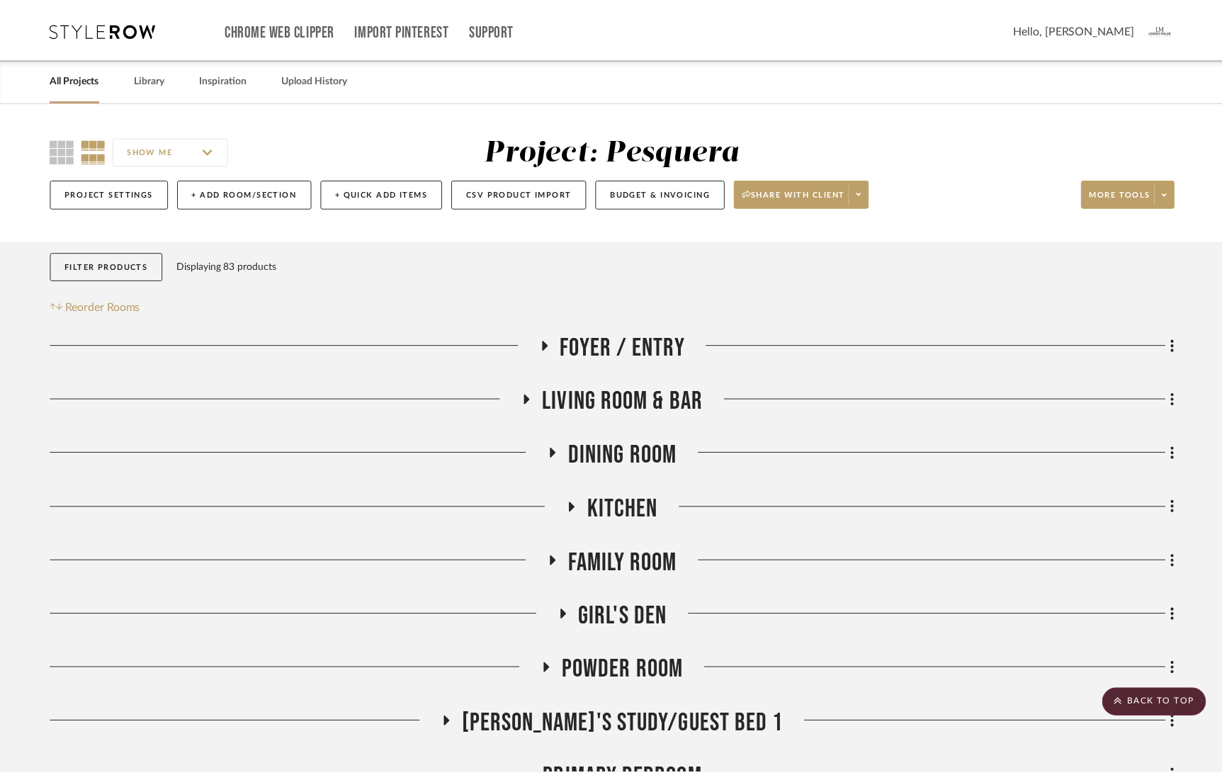
scroll to position [731, 0]
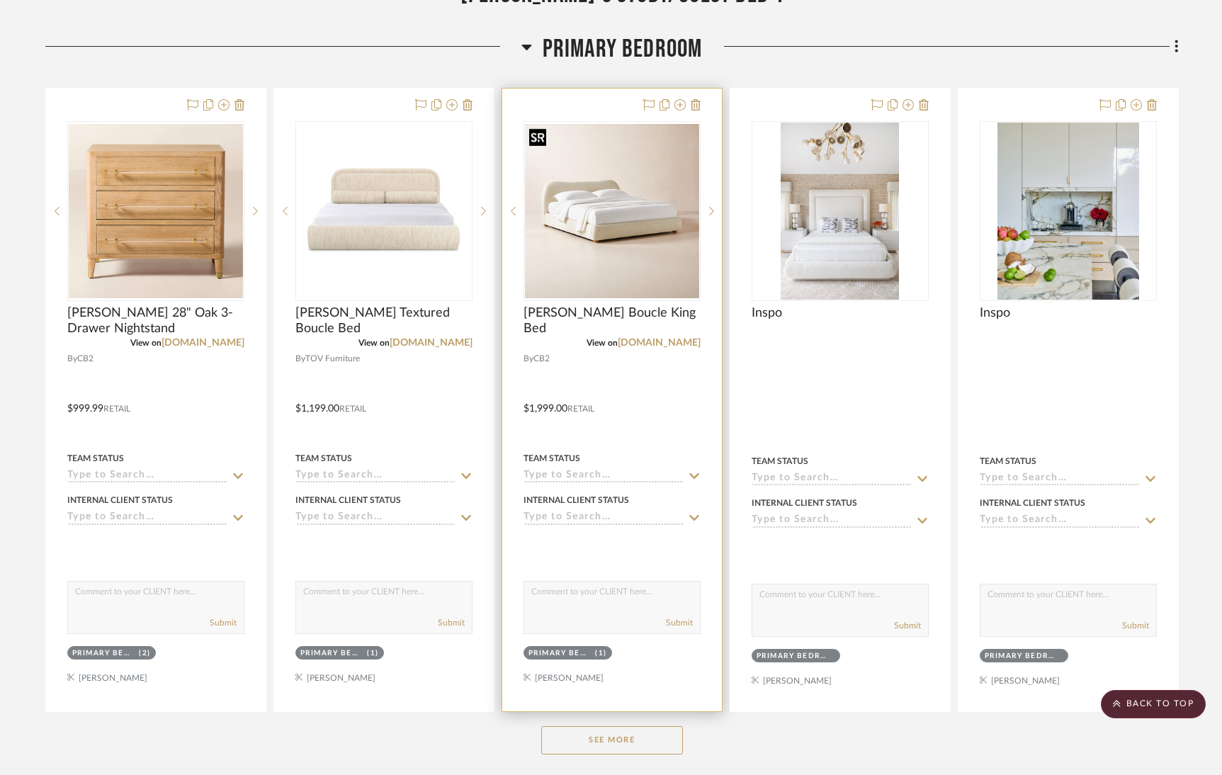
click at [614, 213] on img "0" at bounding box center [612, 211] width 174 height 174
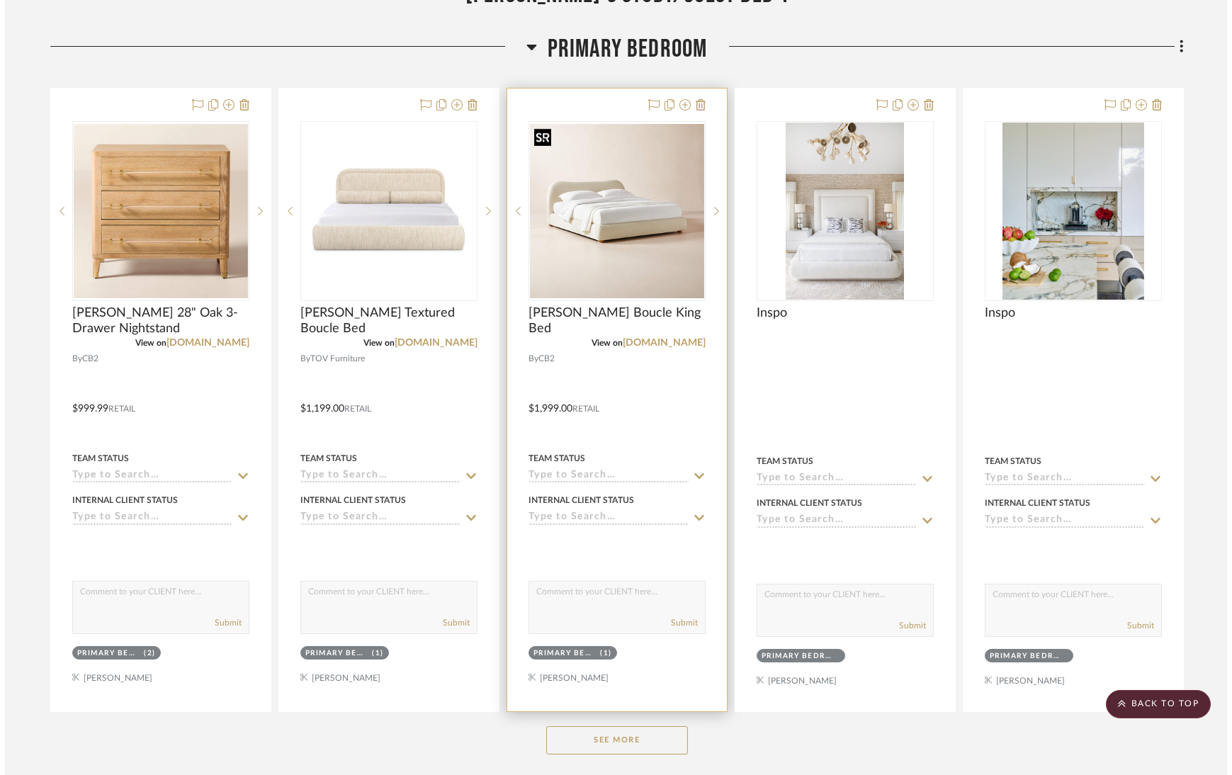
scroll to position [0, 0]
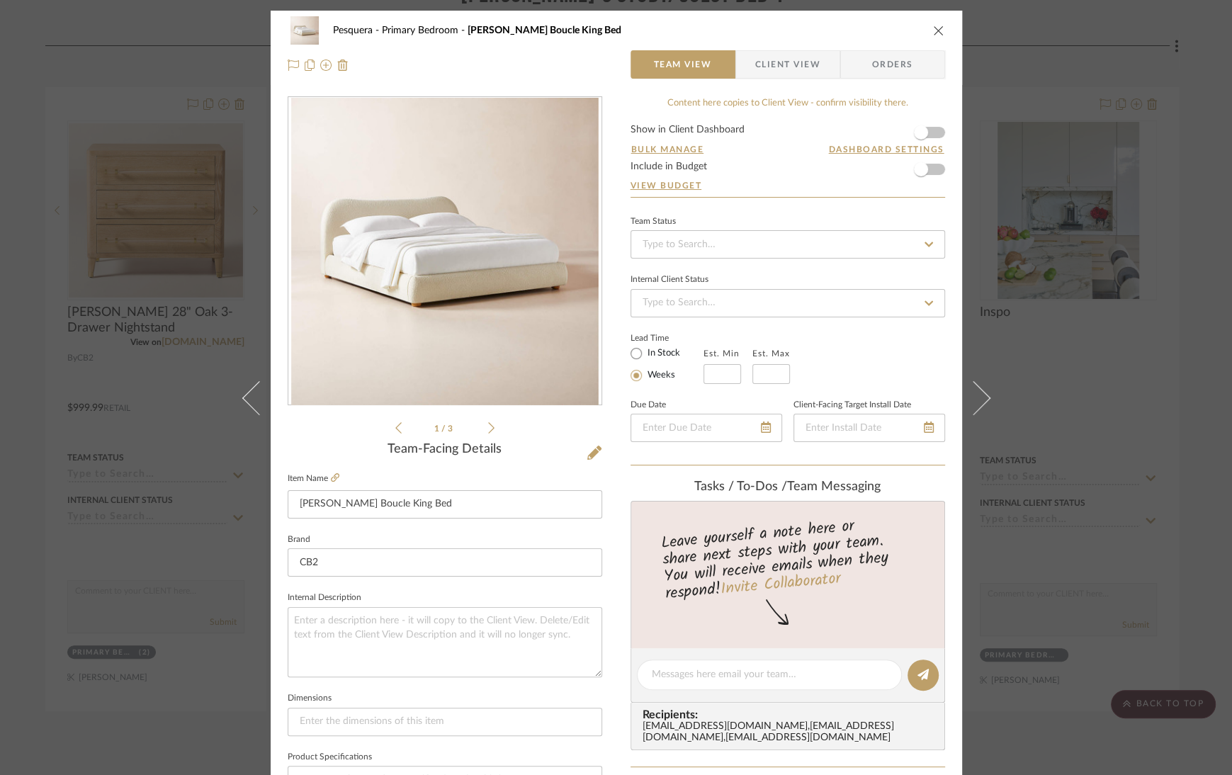
click at [488, 424] on icon at bounding box center [491, 427] width 6 height 11
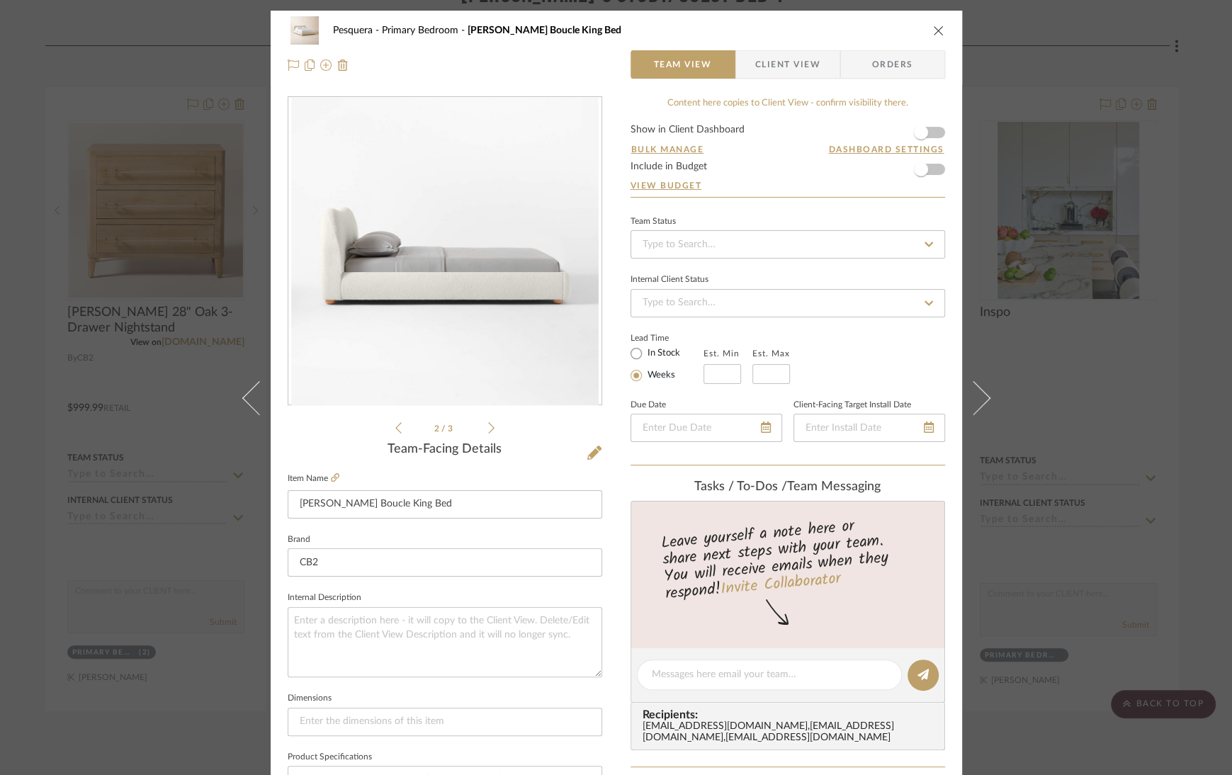
click at [488, 424] on icon at bounding box center [491, 427] width 6 height 11
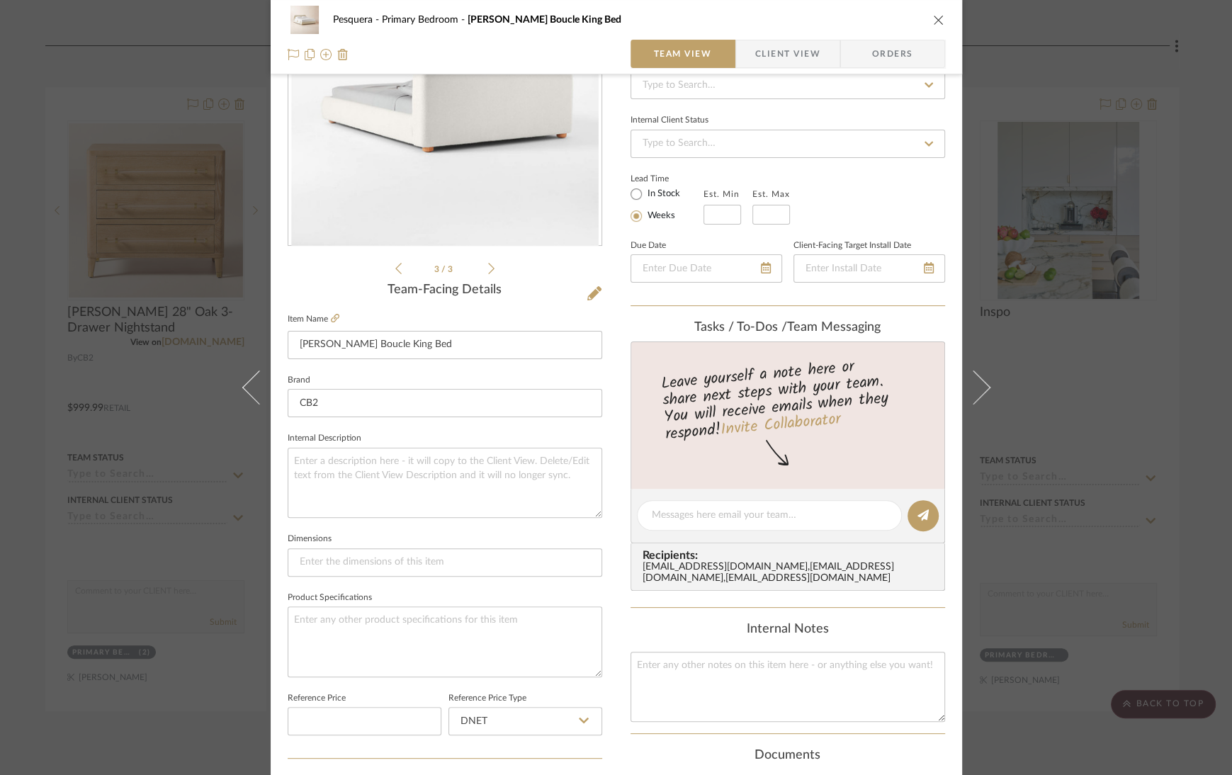
scroll to position [541, 0]
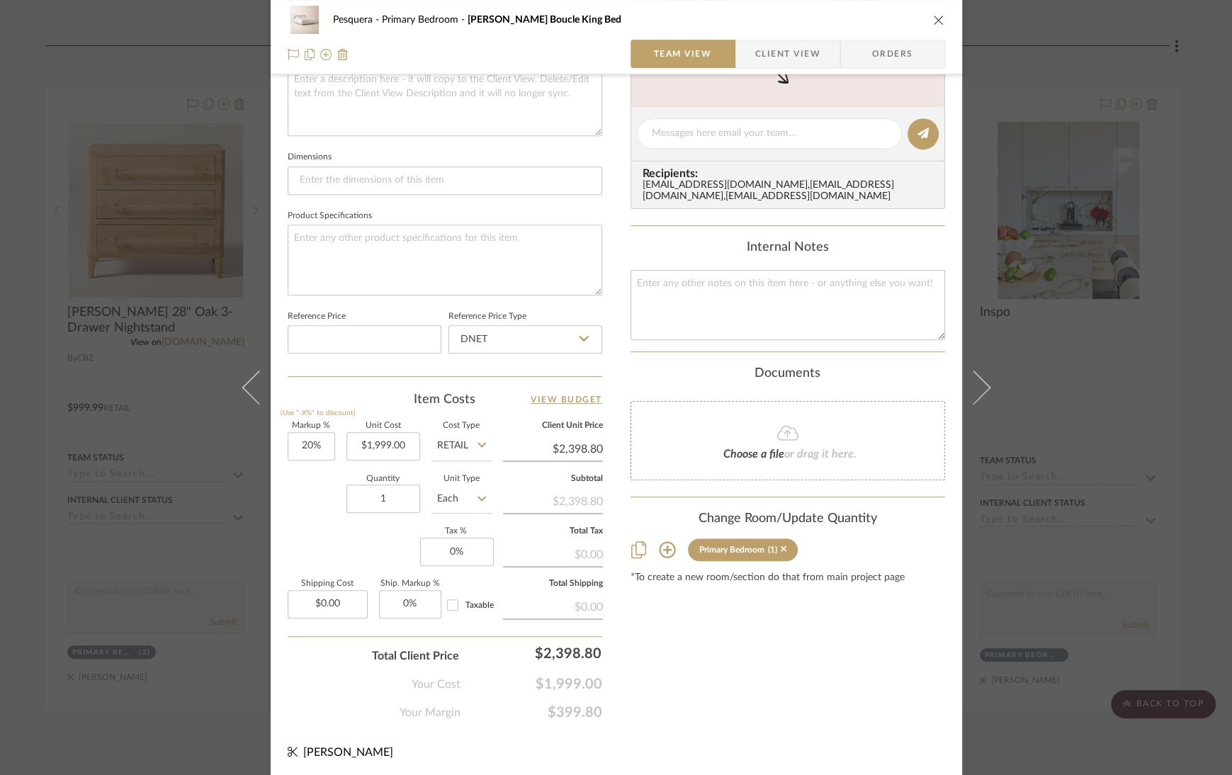
click at [663, 550] on icon at bounding box center [667, 549] width 17 height 17
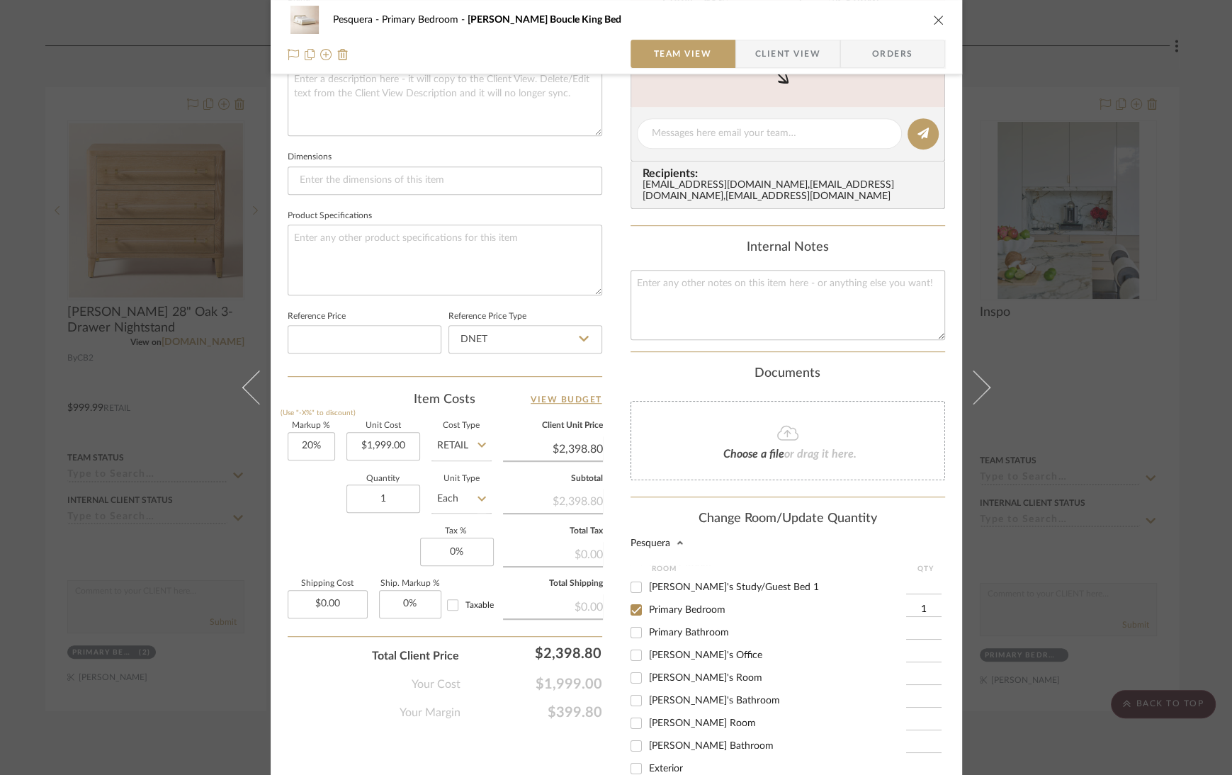
scroll to position [181, 0]
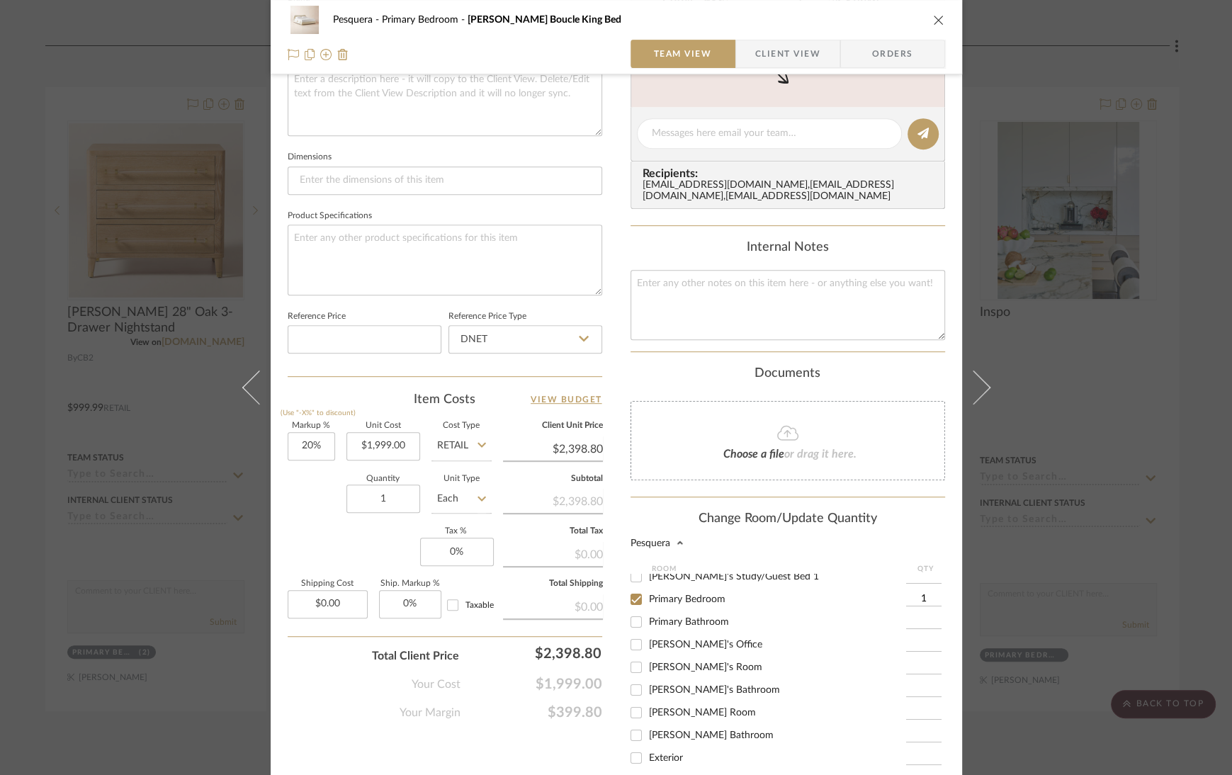
click at [631, 708] on input "[PERSON_NAME] Room" at bounding box center [636, 713] width 23 height 23
checkbox input "true"
type input "1"
click at [633, 591] on input "Primary Bedroom" at bounding box center [636, 599] width 23 height 23
checkbox input "false"
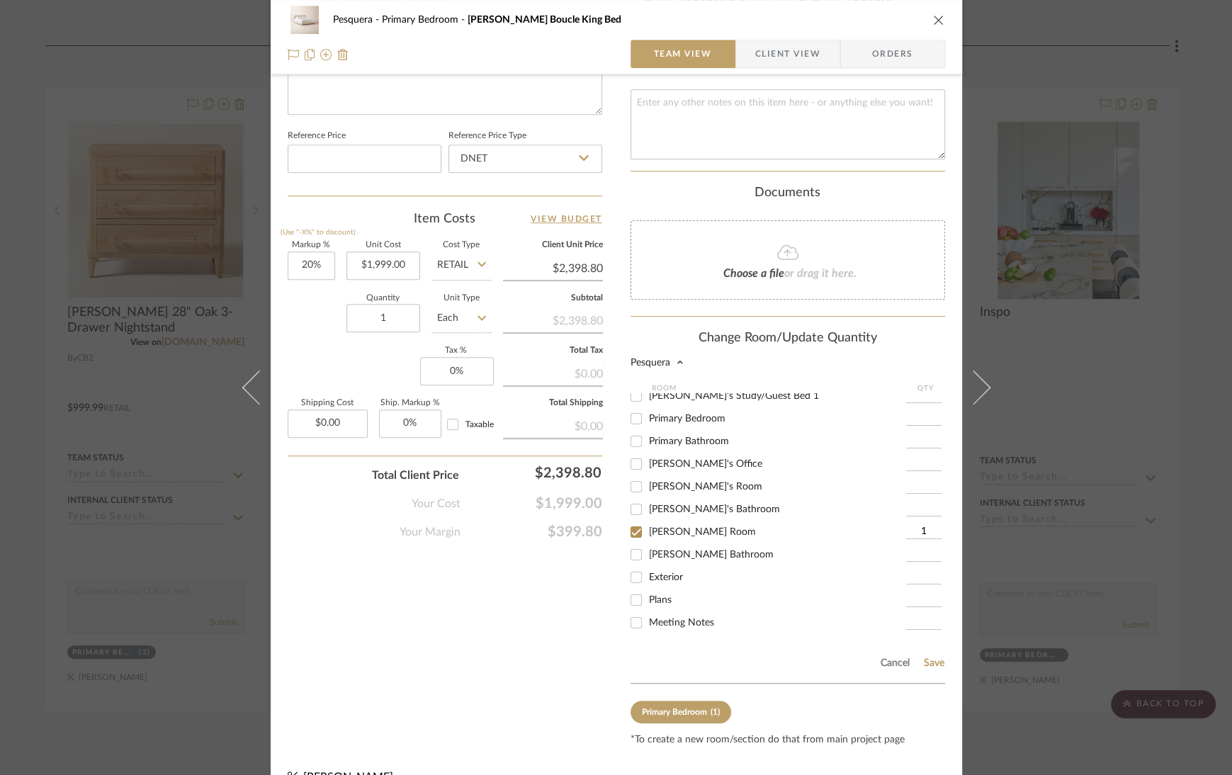
scroll to position [746, 0]
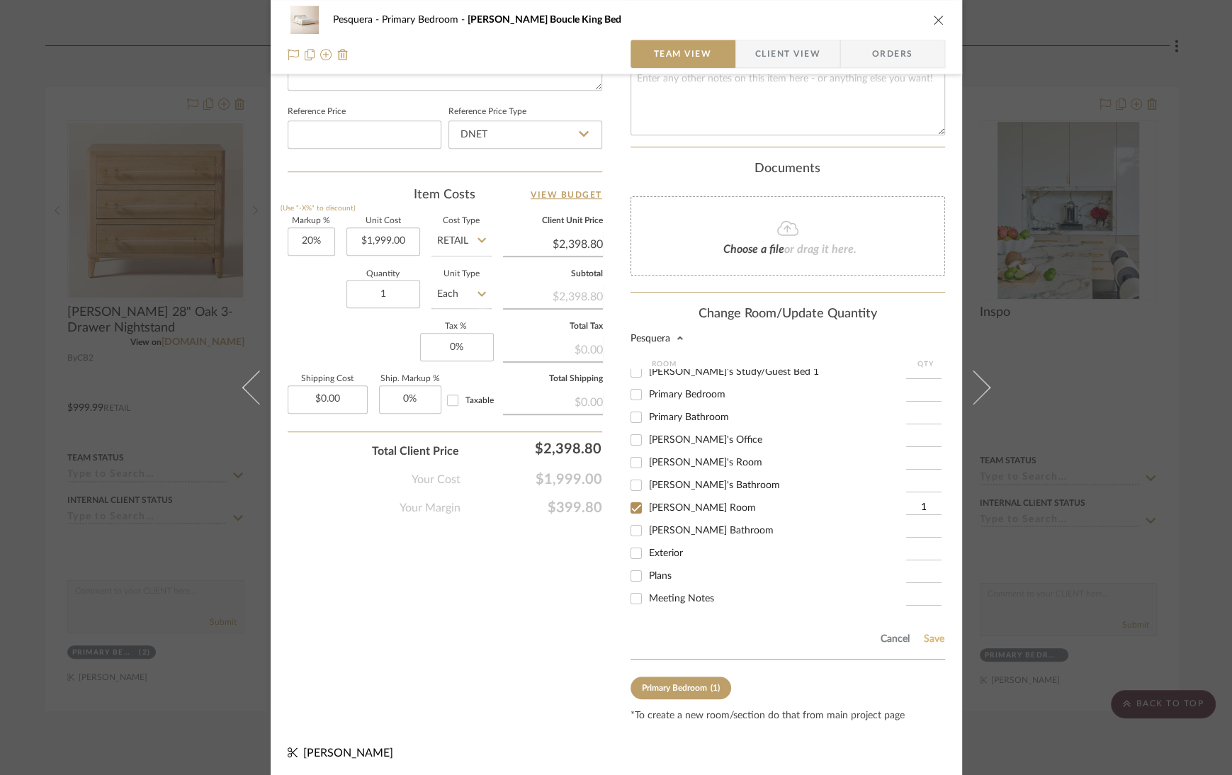
click at [930, 636] on button "Save" at bounding box center [934, 639] width 22 height 11
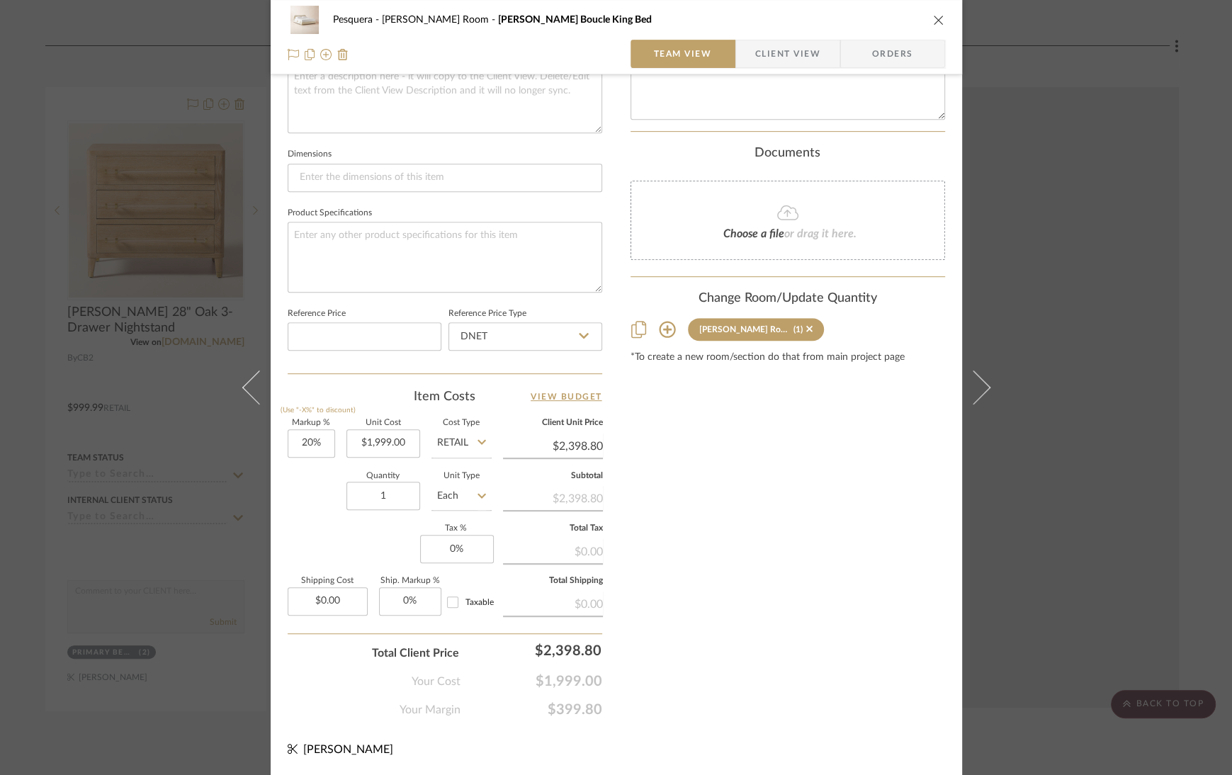
scroll to position [541, 0]
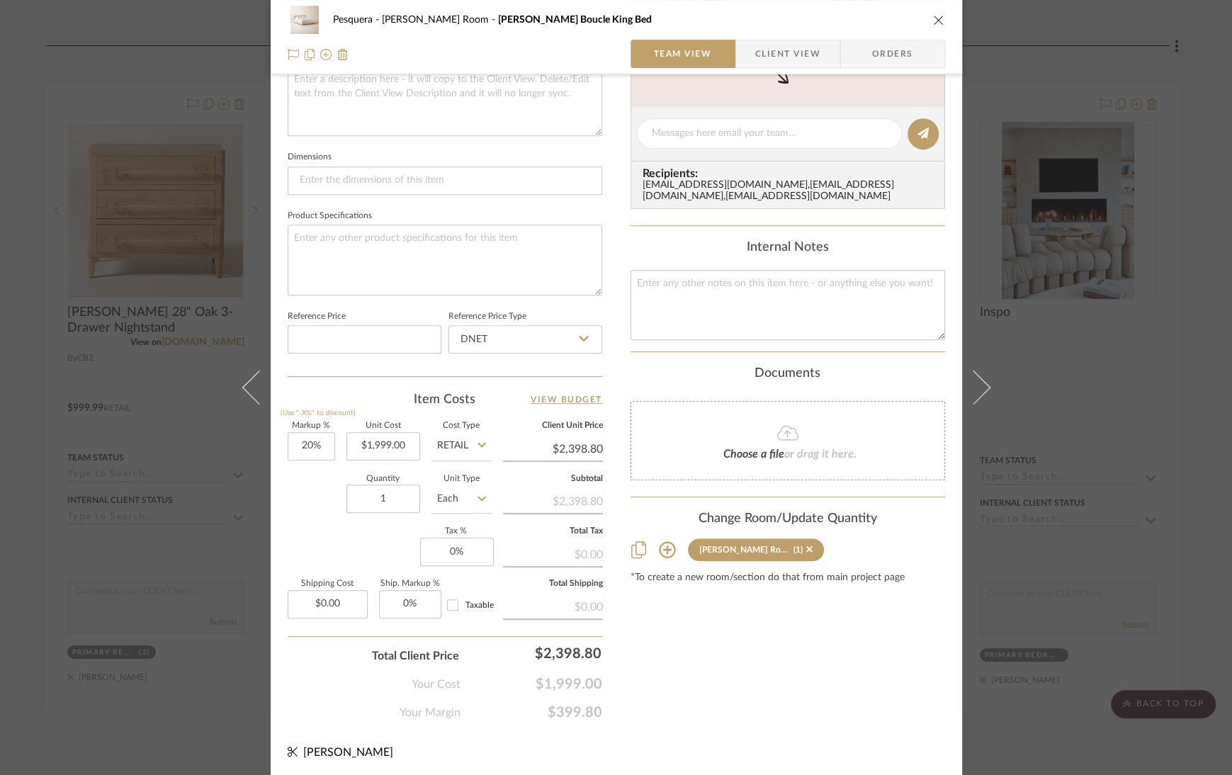
click at [933, 18] on icon "close" at bounding box center [938, 19] width 11 height 11
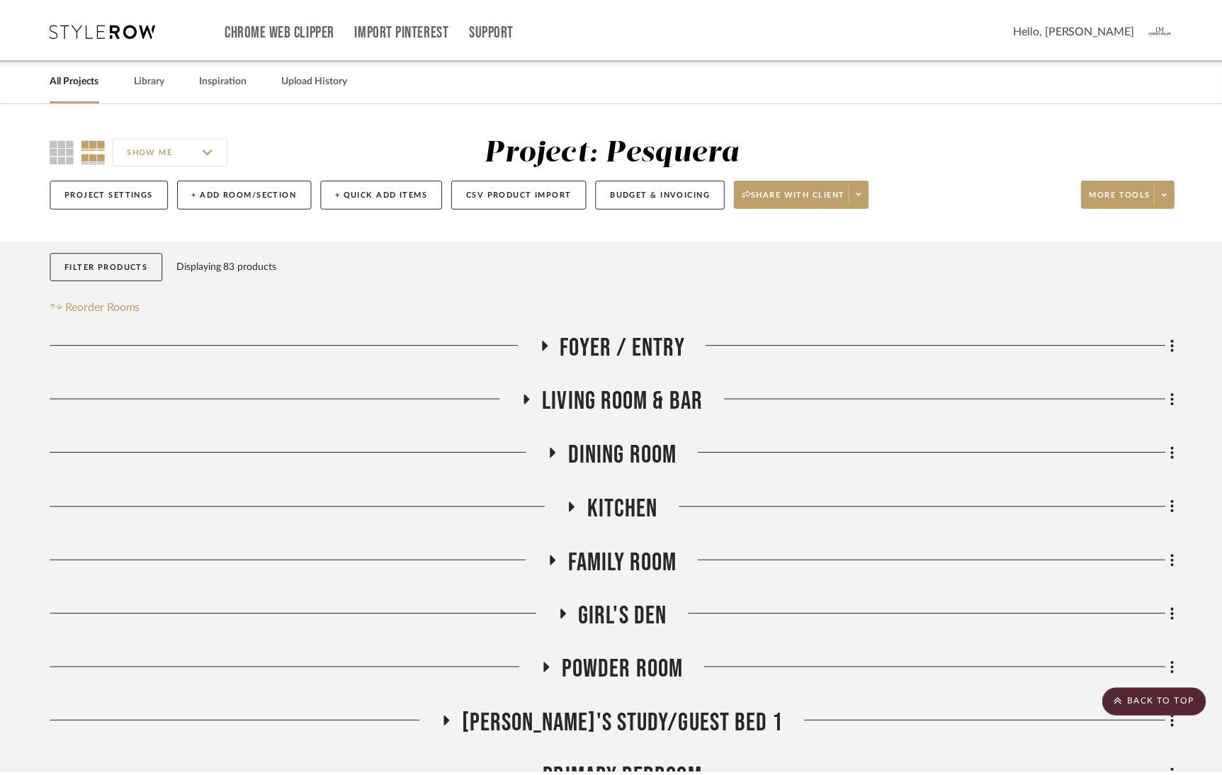
scroll to position [731, 0]
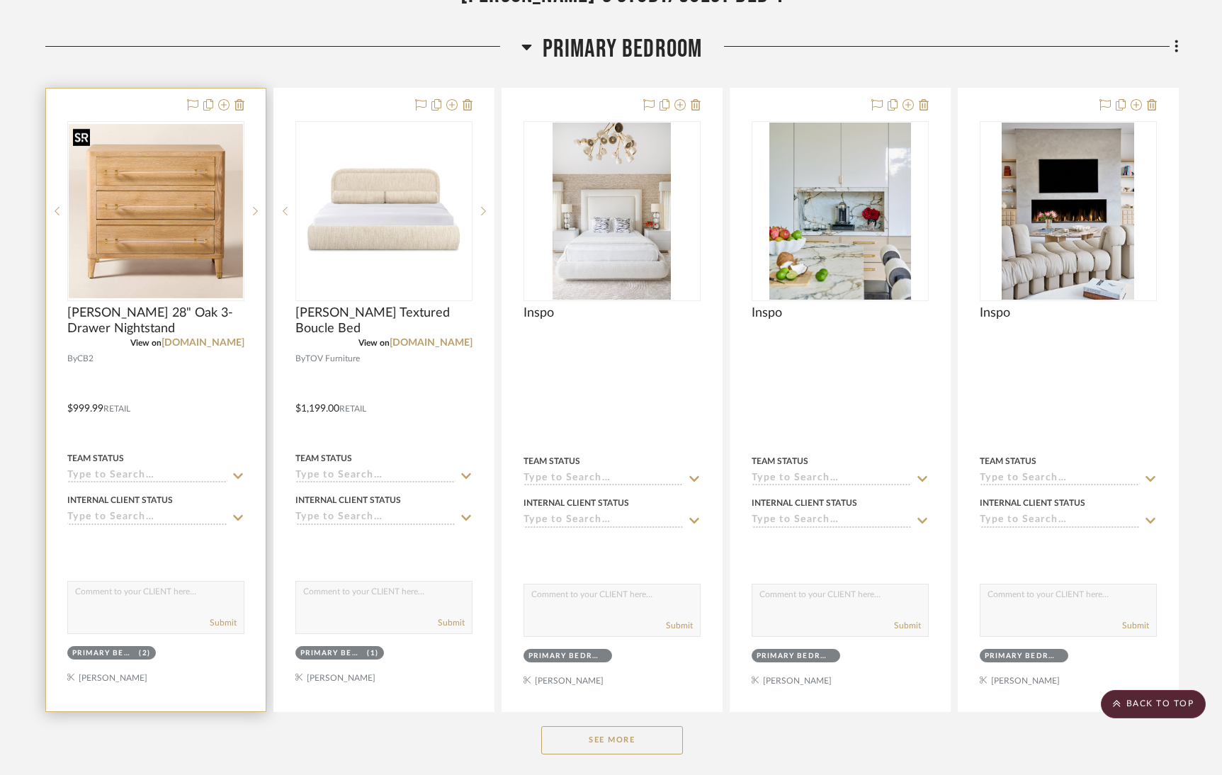
click at [180, 218] on img "0" at bounding box center [156, 211] width 174 height 174
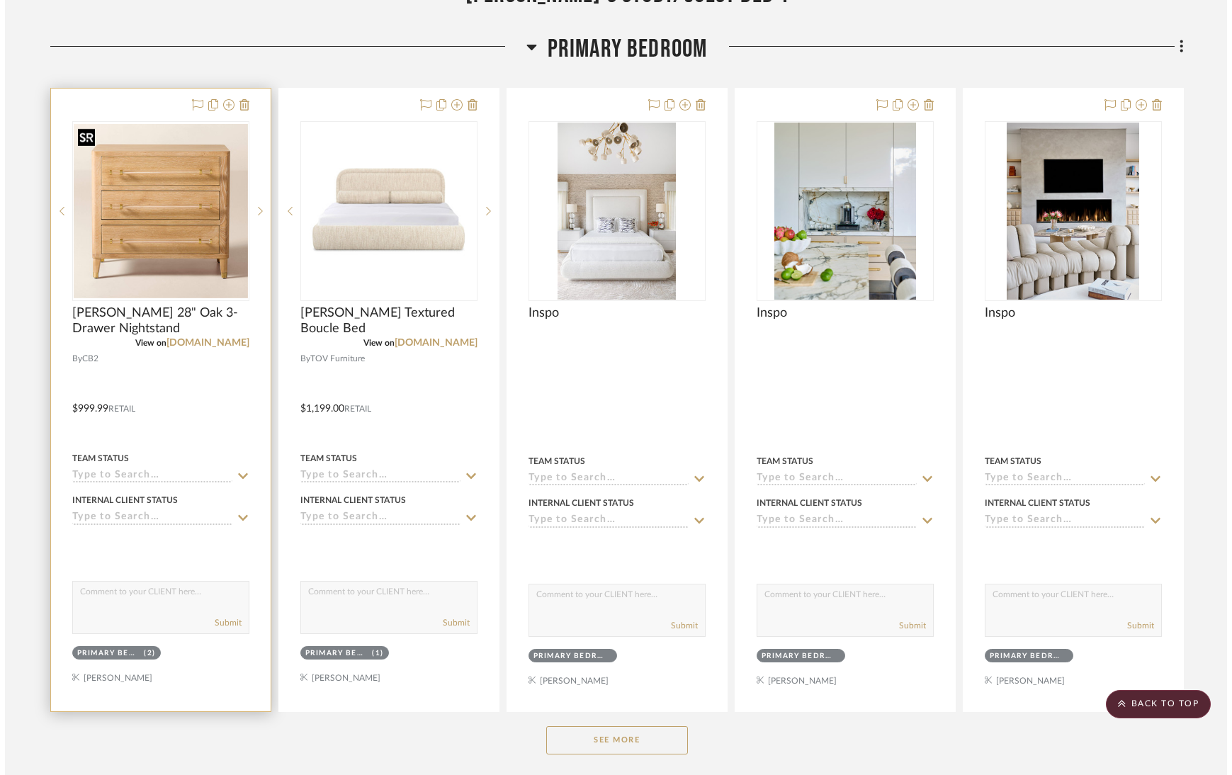
scroll to position [0, 0]
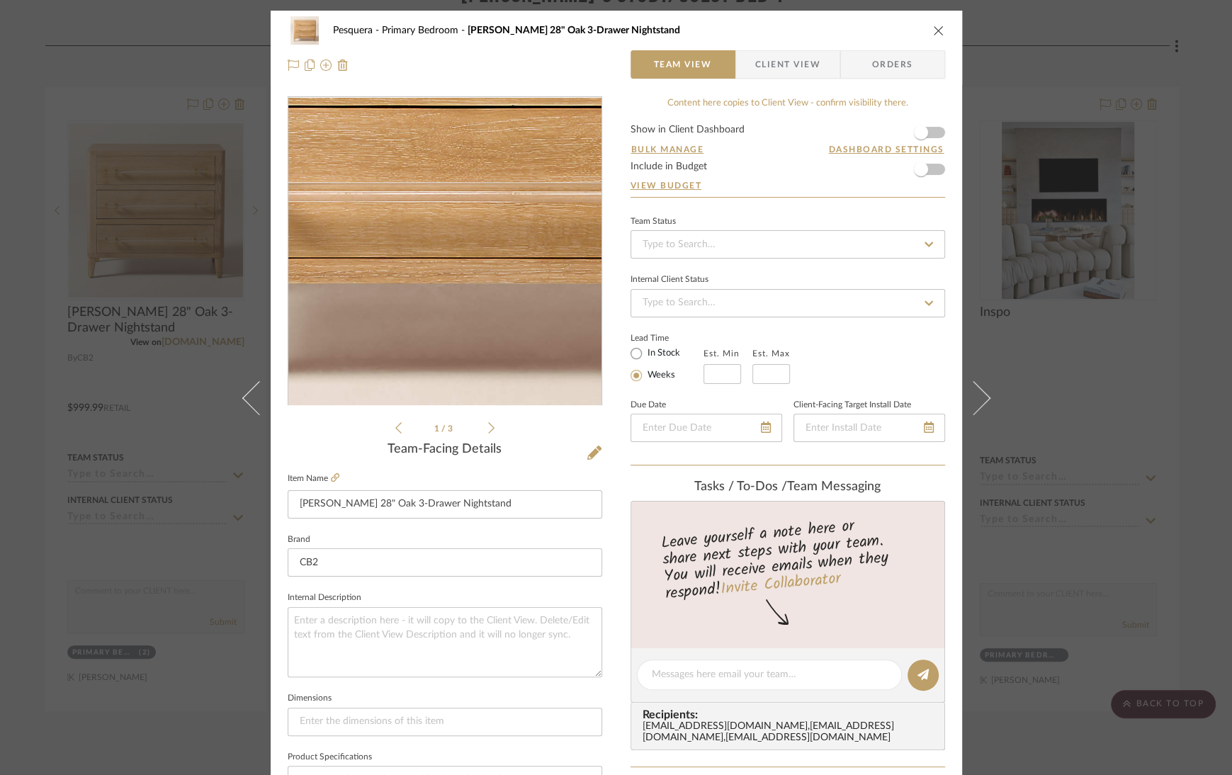
click at [440, 324] on img "0" at bounding box center [445, 252] width 308 height 308
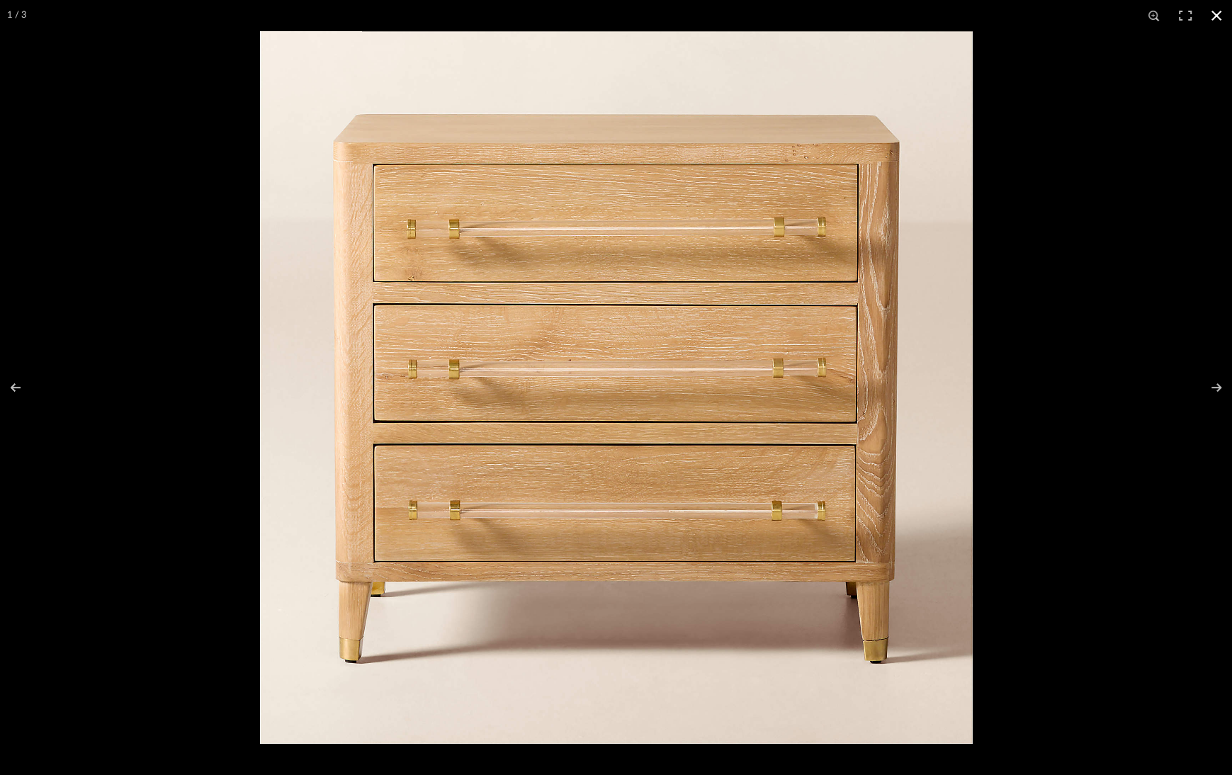
click at [1220, 11] on button at bounding box center [1216, 15] width 31 height 31
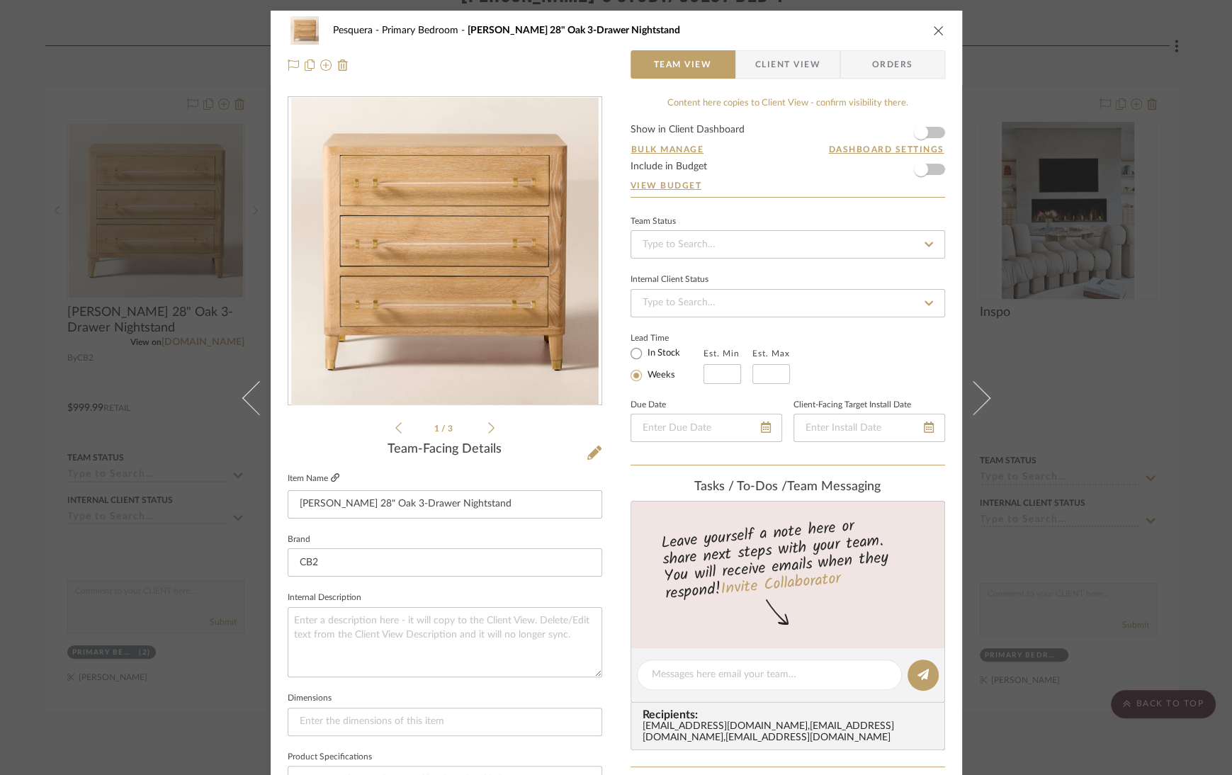
click at [332, 478] on icon at bounding box center [335, 477] width 9 height 9
click at [935, 27] on icon "close" at bounding box center [938, 30] width 11 height 11
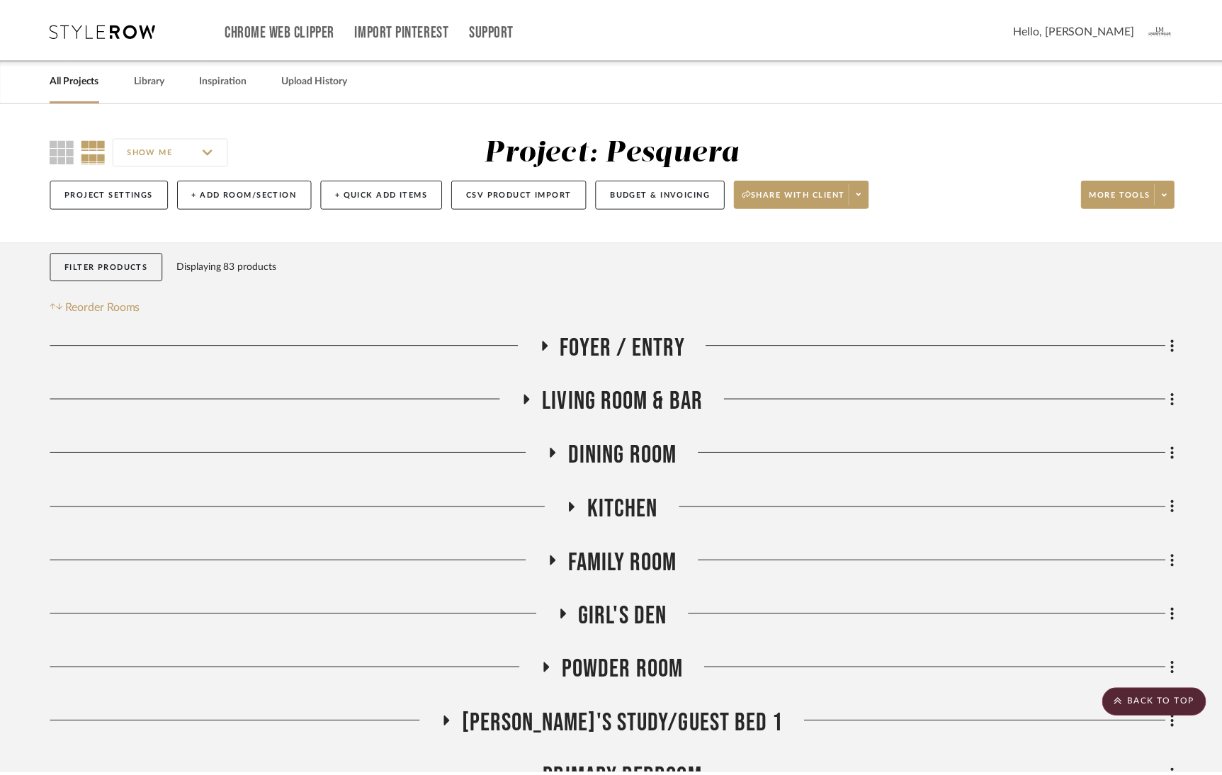
scroll to position [731, 0]
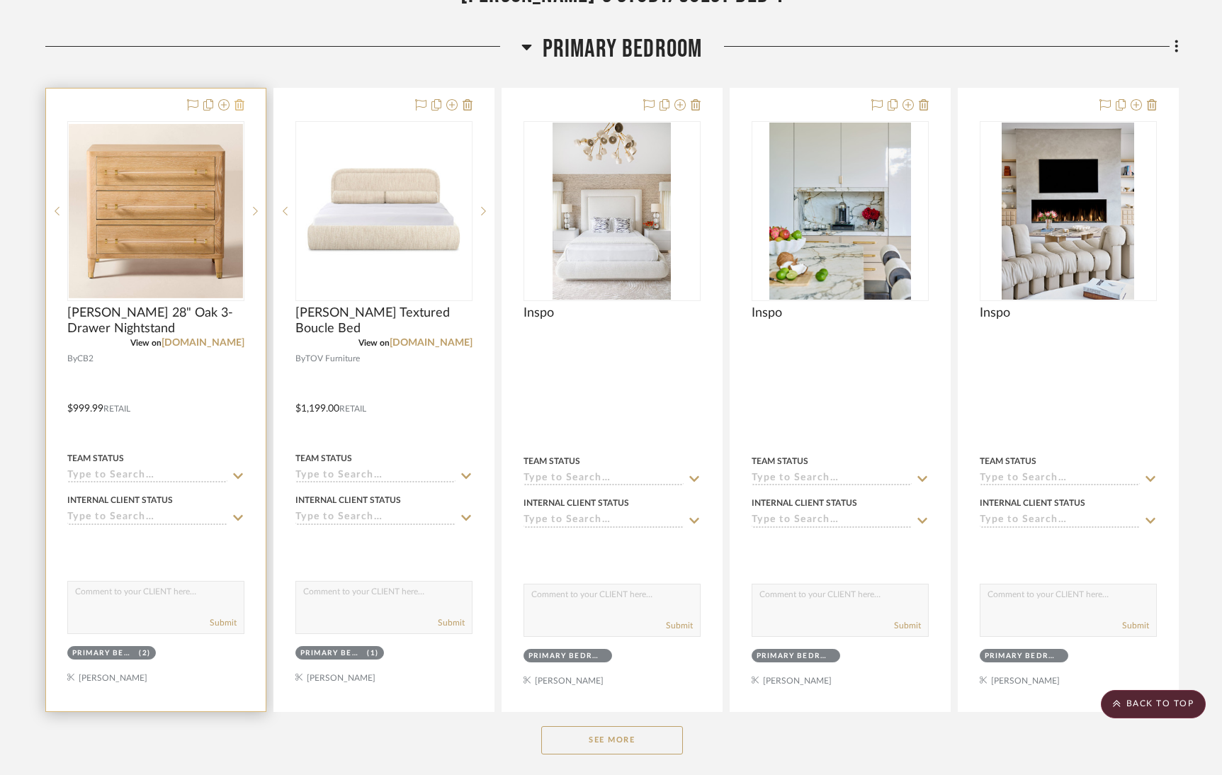
click at [241, 106] on icon at bounding box center [240, 104] width 10 height 11
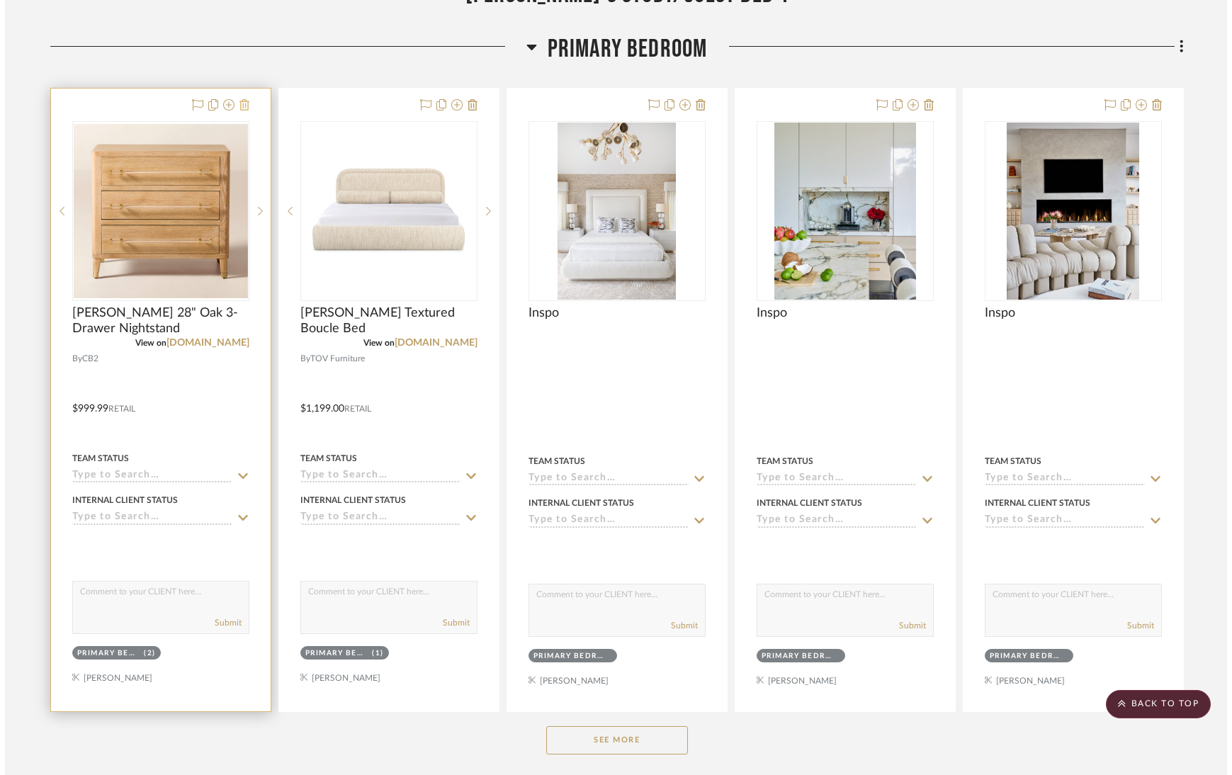
scroll to position [0, 0]
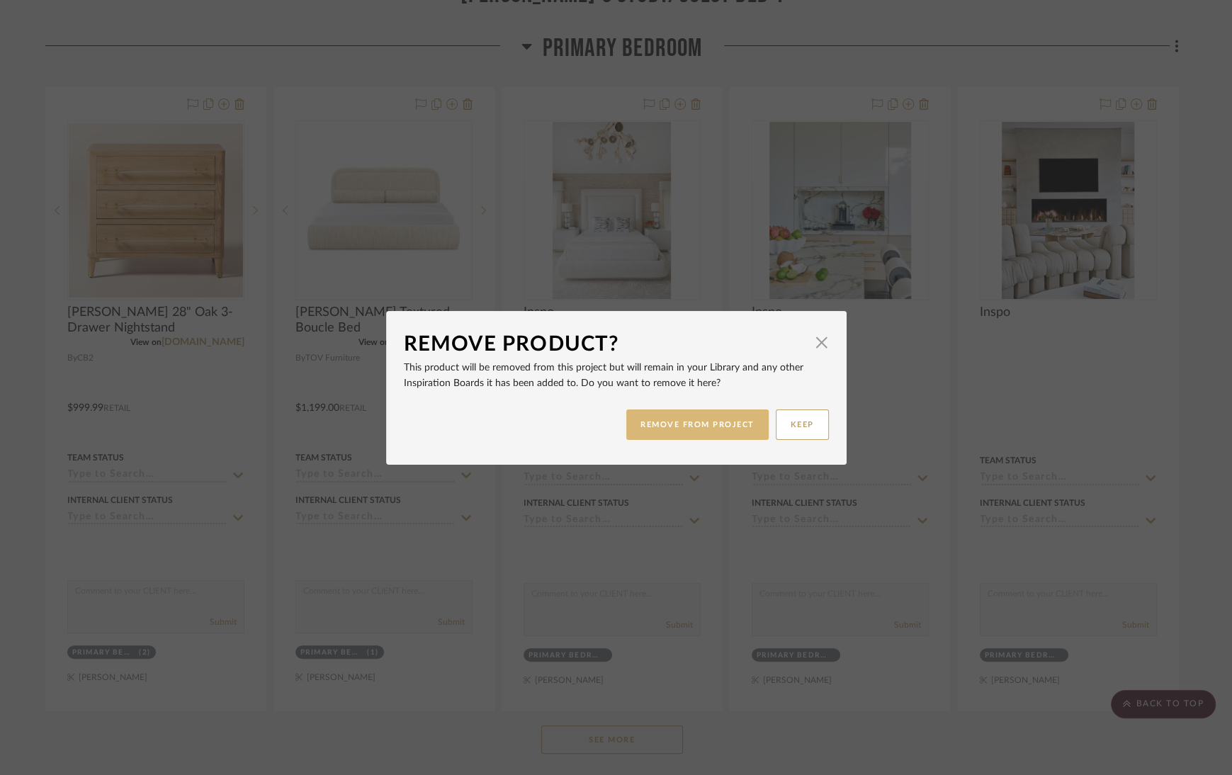
click at [672, 417] on button "REMOVE FROM PROJECT" at bounding box center [697, 425] width 142 height 30
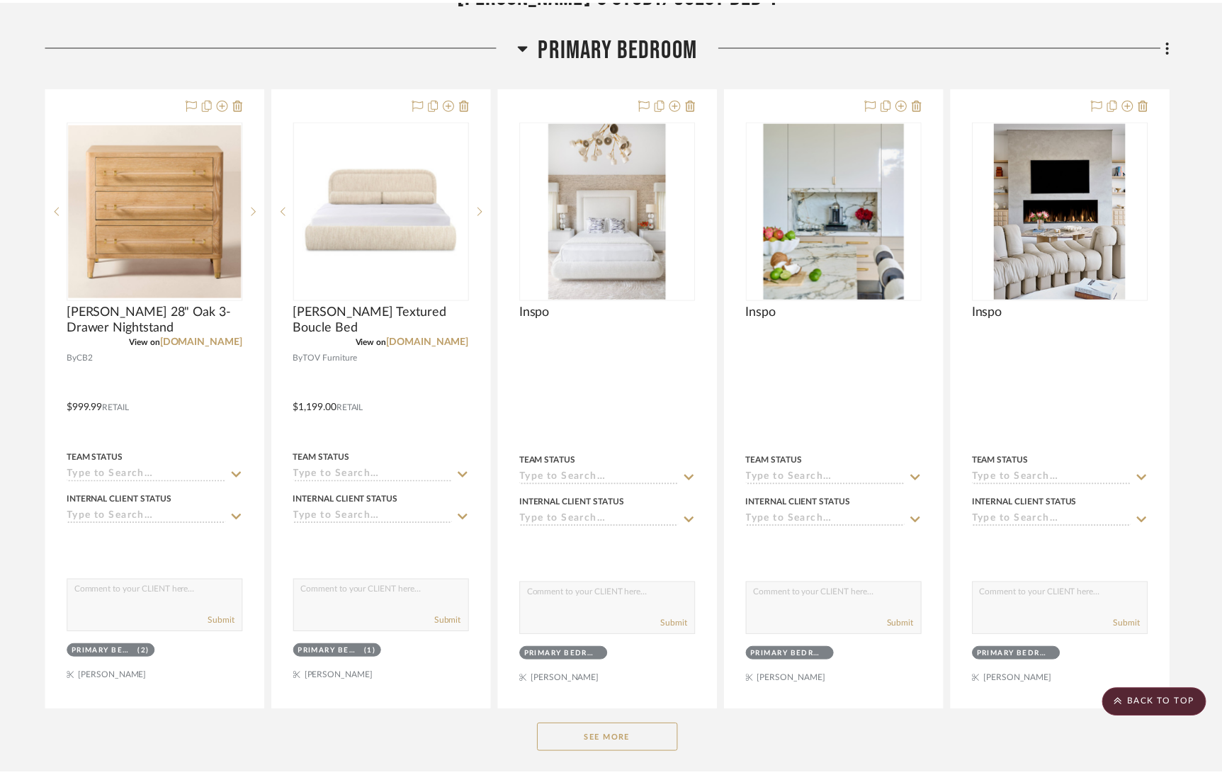
scroll to position [731, 0]
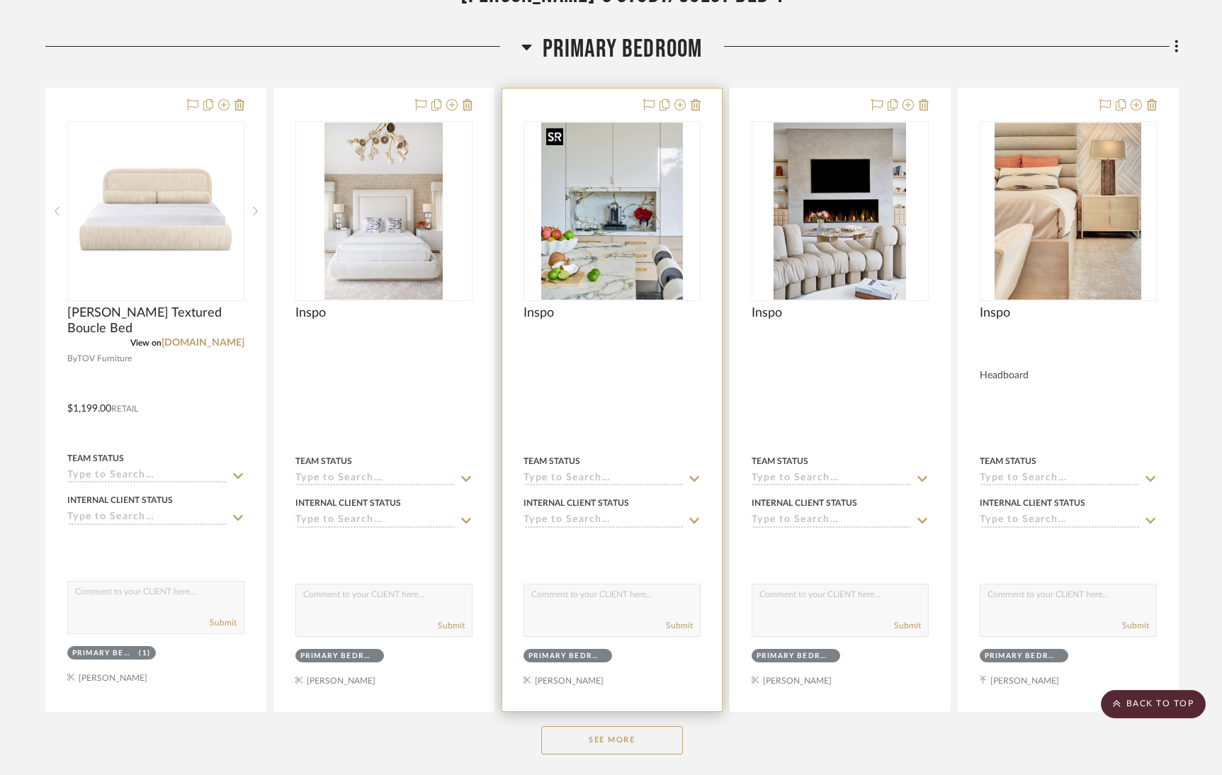
click at [617, 223] on img "0" at bounding box center [612, 211] width 142 height 177
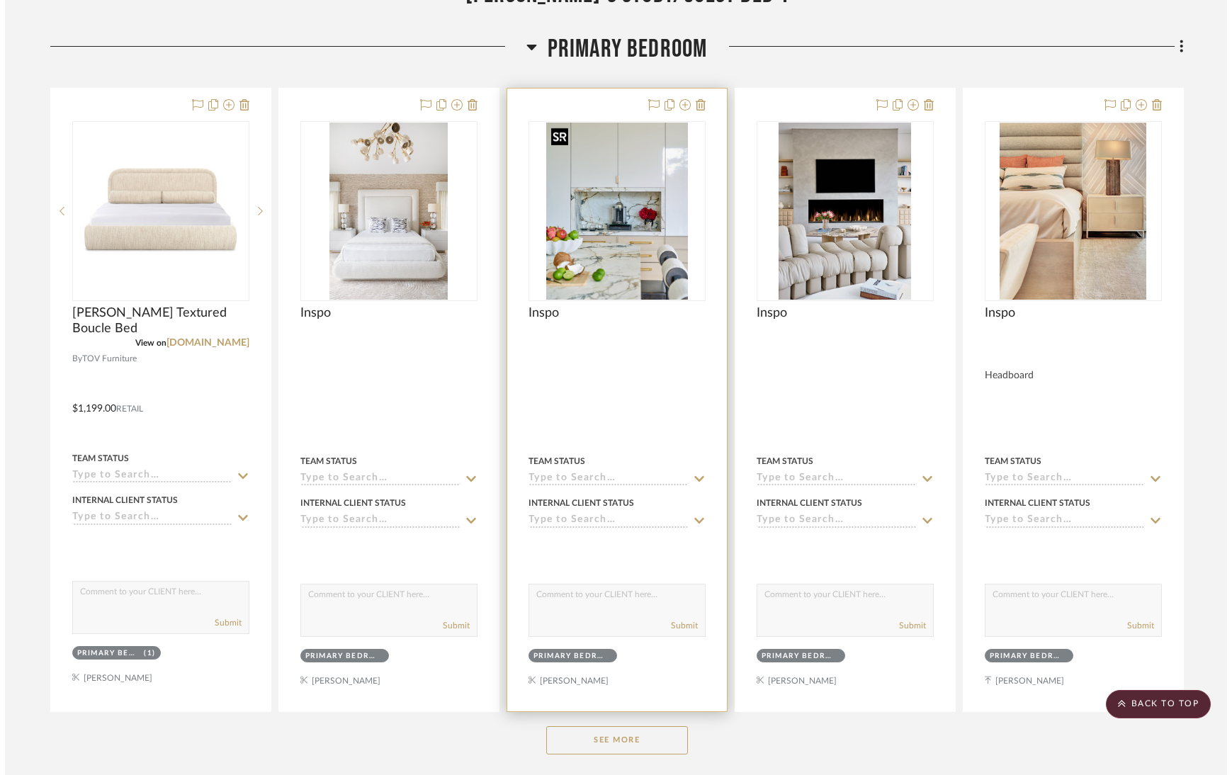
scroll to position [0, 0]
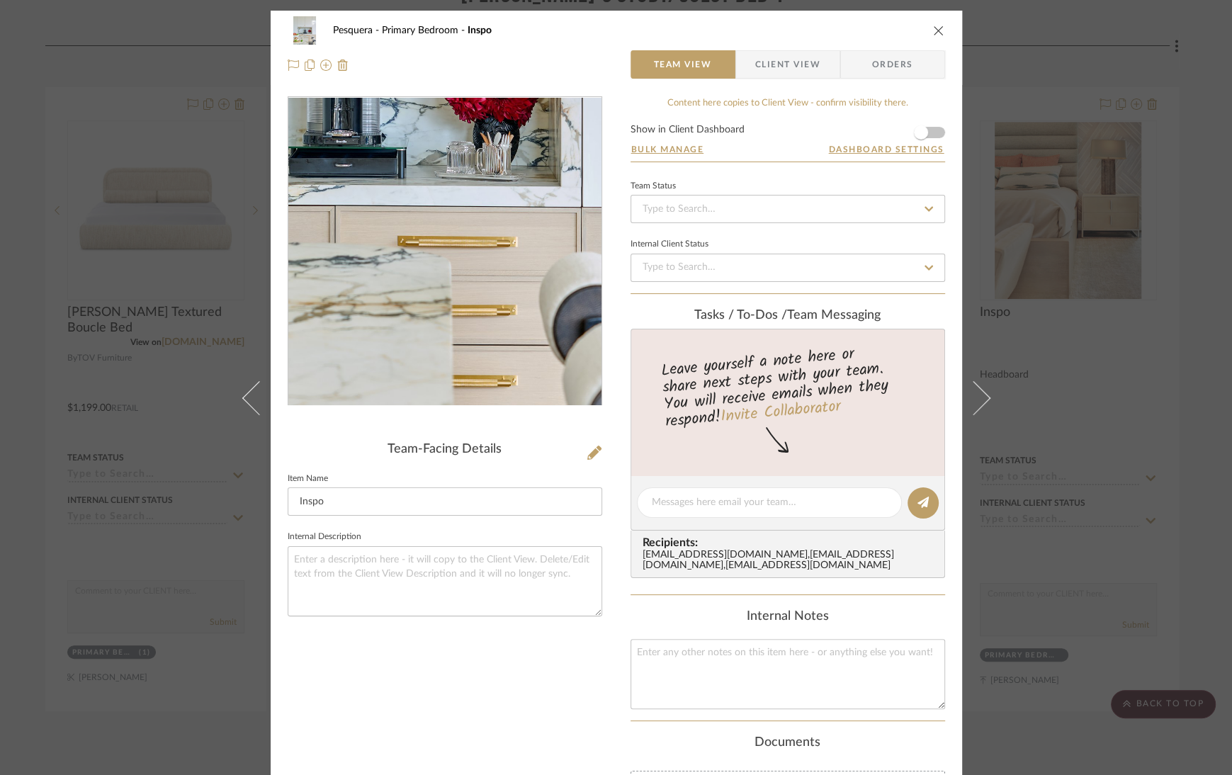
click at [478, 309] on img "0" at bounding box center [445, 252] width 246 height 308
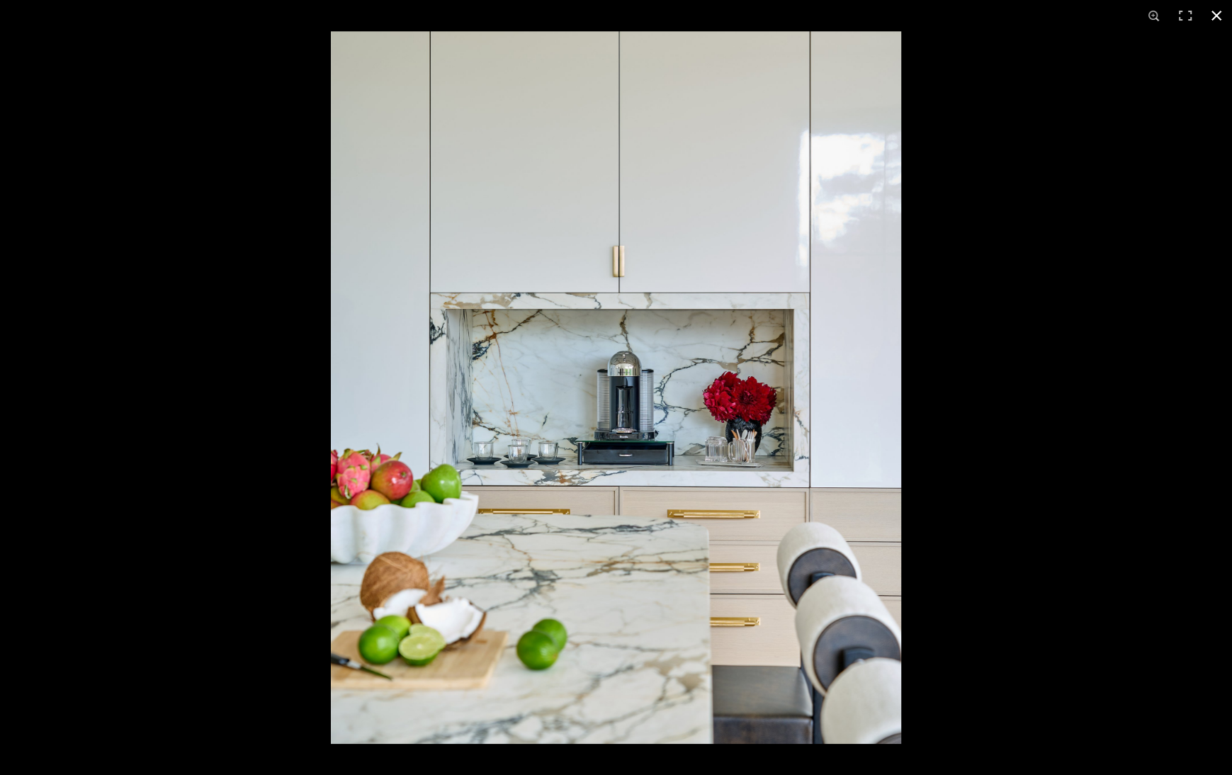
click at [1217, 13] on button at bounding box center [1216, 15] width 31 height 31
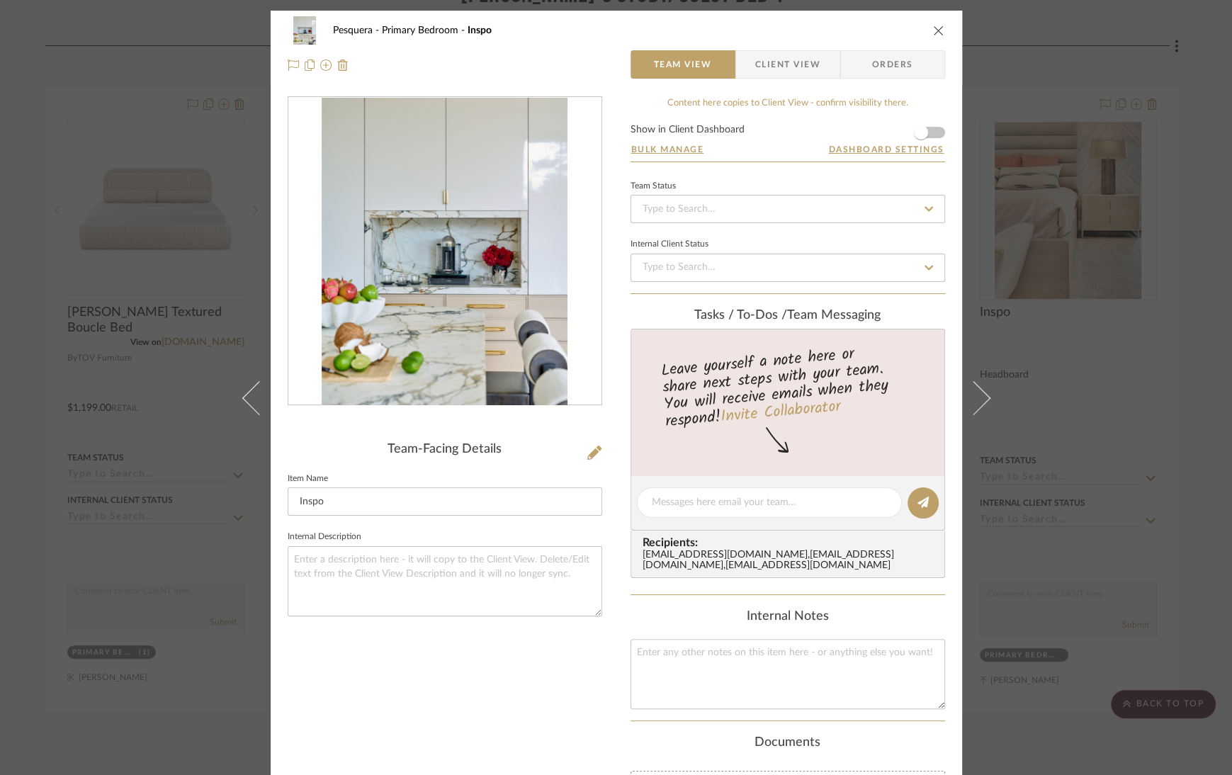
click at [935, 30] on icon "close" at bounding box center [938, 30] width 11 height 11
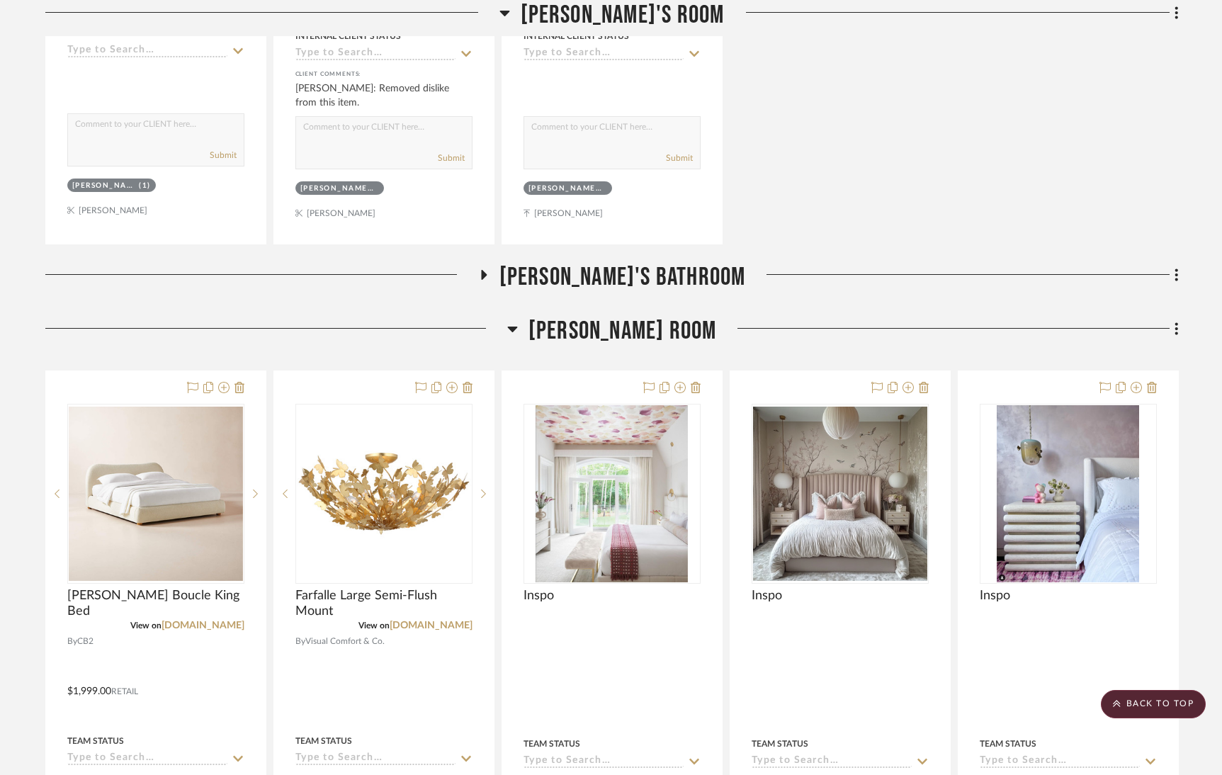
scroll to position [2060, 0]
click at [517, 326] on icon at bounding box center [512, 329] width 10 height 6
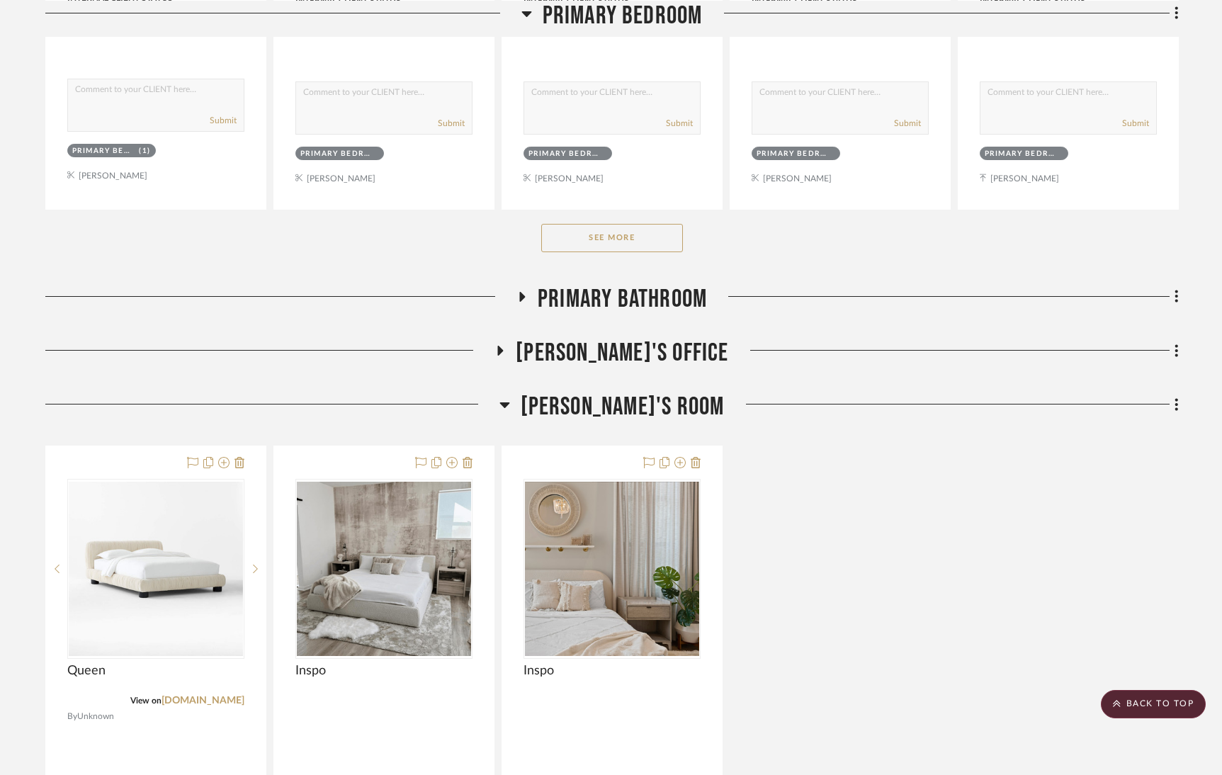
scroll to position [1231, 0]
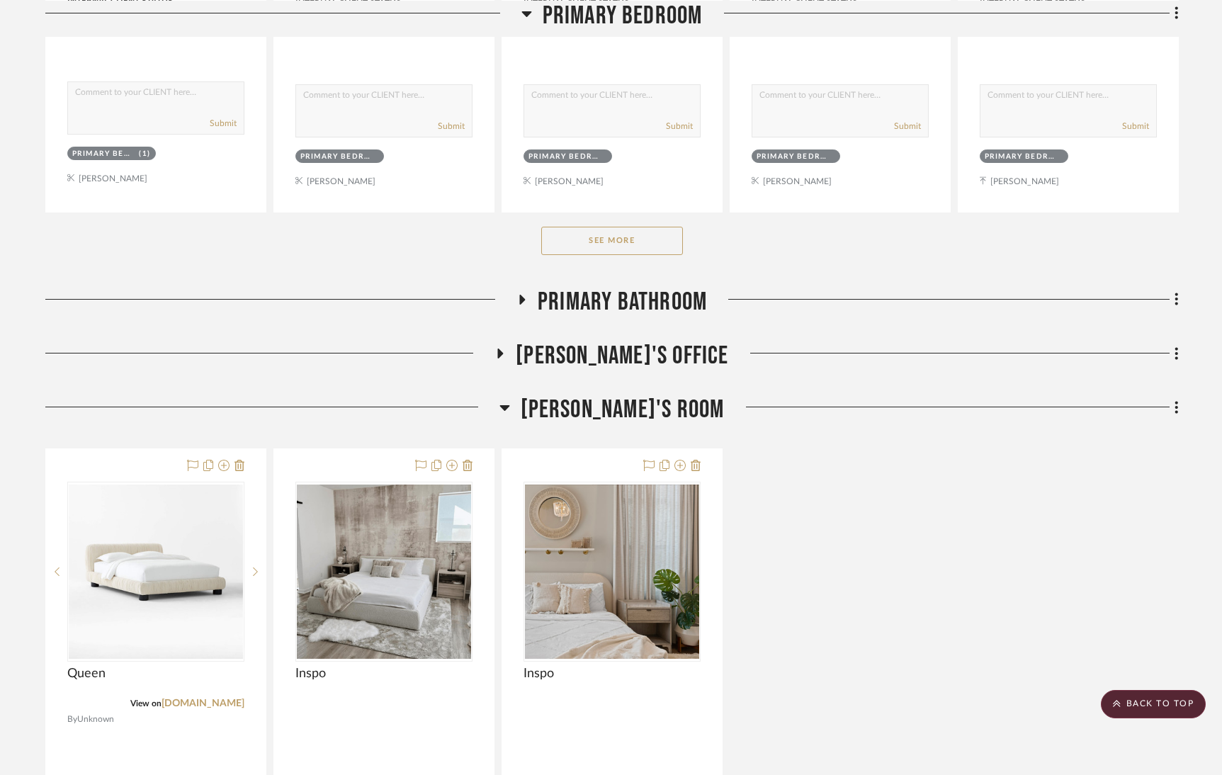
click at [510, 405] on icon at bounding box center [505, 408] width 10 height 6
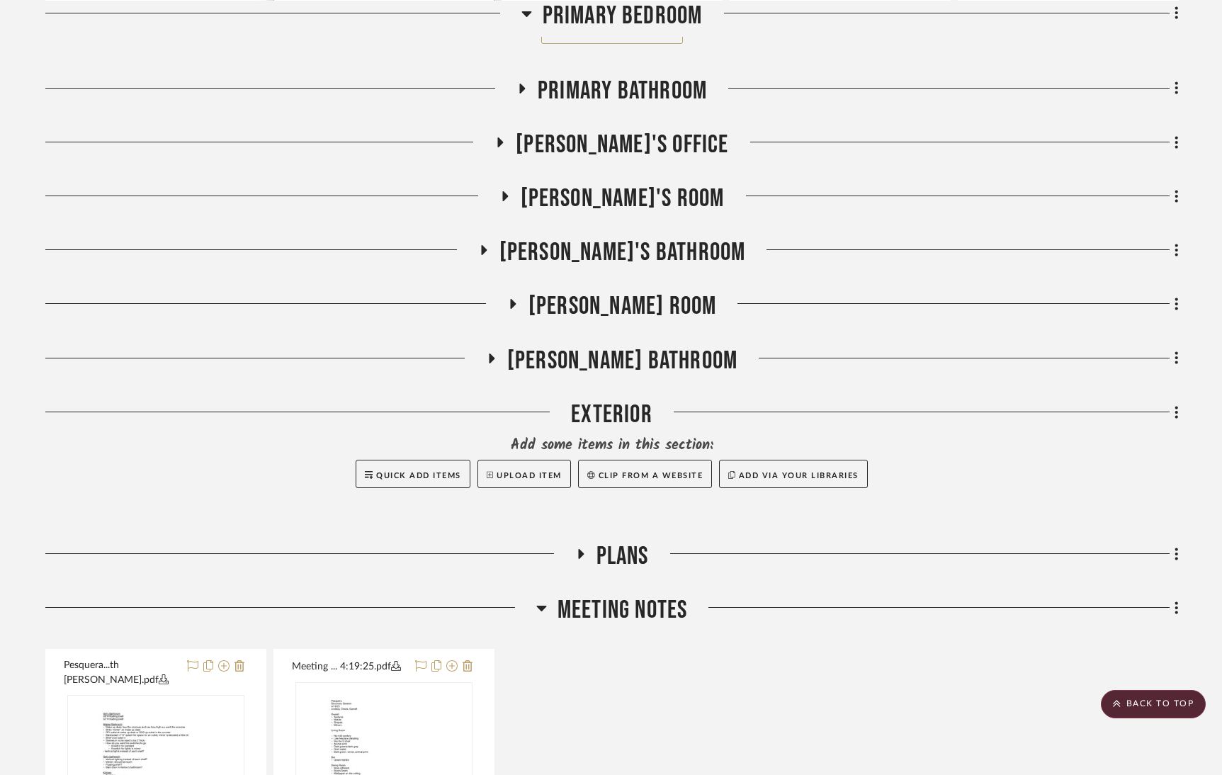
scroll to position [1423, 0]
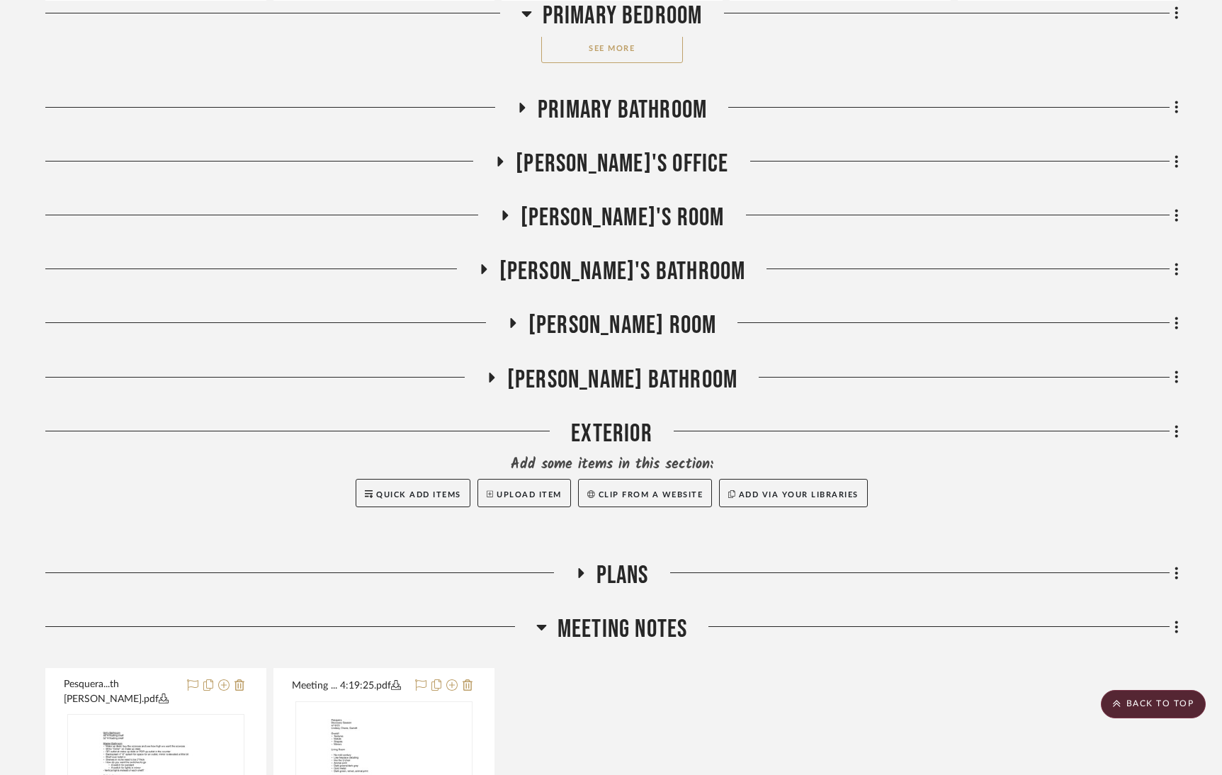
click at [521, 319] on icon at bounding box center [512, 323] width 17 height 11
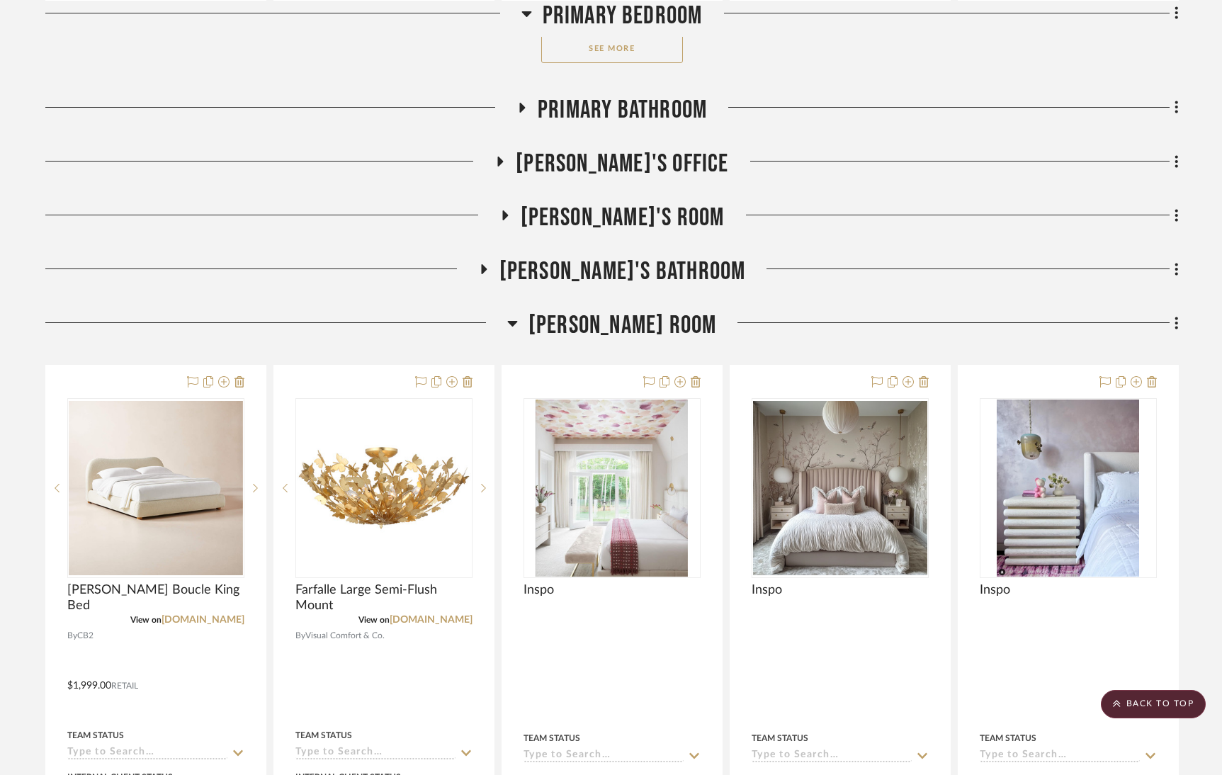
click at [517, 321] on icon at bounding box center [512, 324] width 10 height 6
